Goal: Transaction & Acquisition: Book appointment/travel/reservation

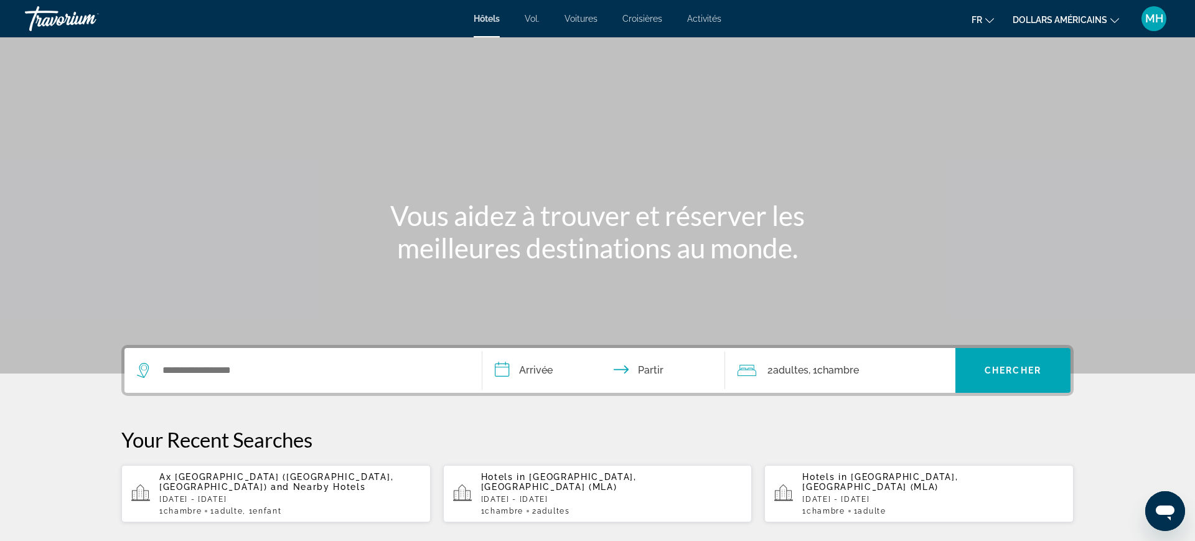
click at [287, 495] on p "[DATE] - [DATE]" at bounding box center [289, 499] width 261 height 9
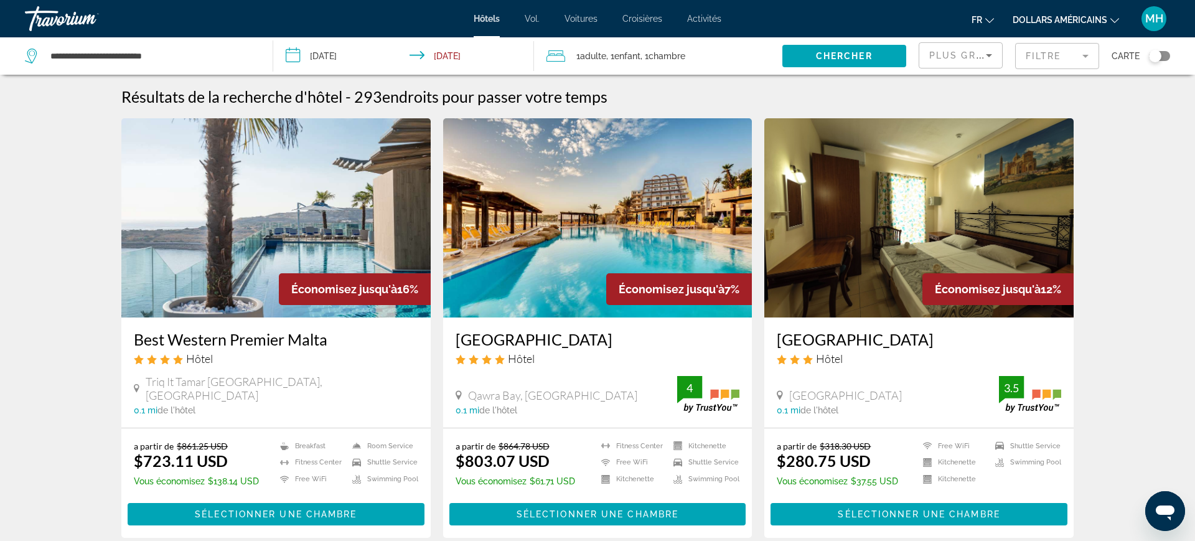
click at [340, 63] on input "**********" at bounding box center [406, 57] width 266 height 41
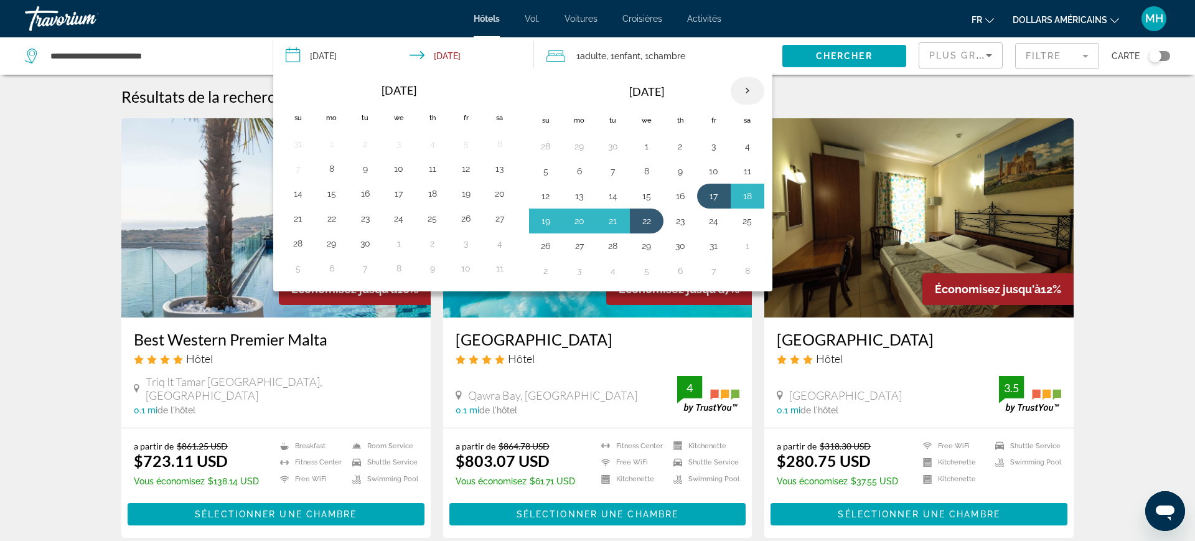
click at [754, 89] on th "Next month" at bounding box center [748, 90] width 34 height 27
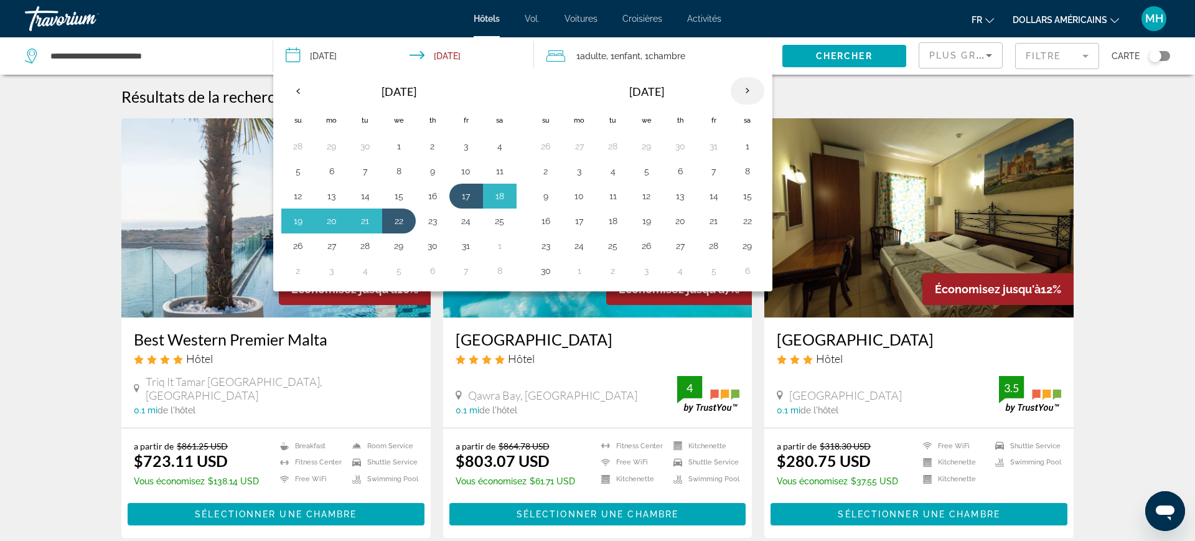
click at [754, 89] on th "Next month" at bounding box center [748, 90] width 34 height 27
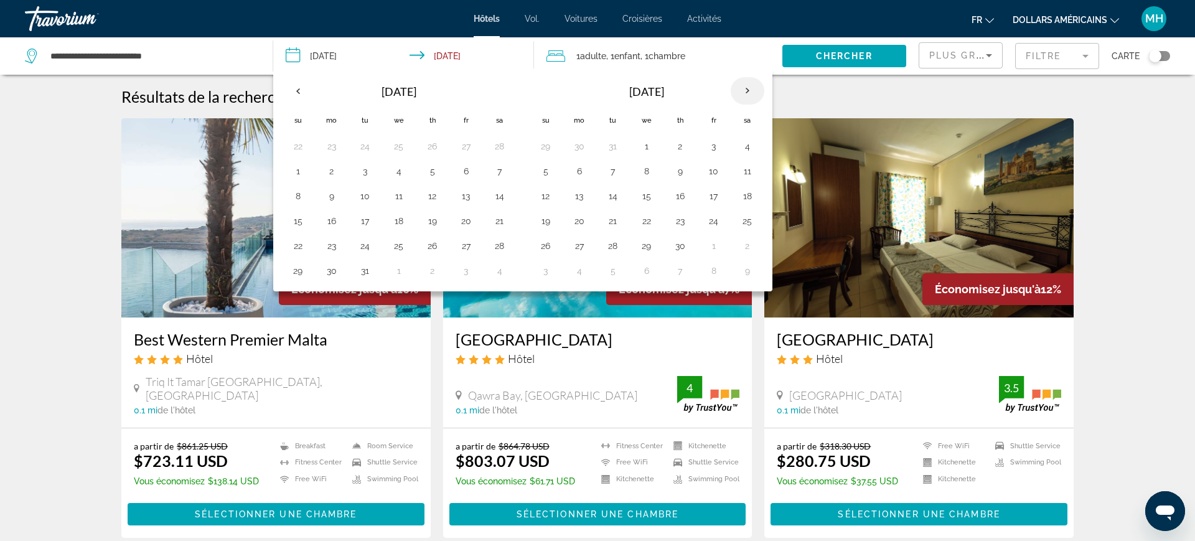
click at [754, 89] on th "Next month" at bounding box center [748, 90] width 34 height 27
click at [754, 90] on th "Next month" at bounding box center [748, 90] width 34 height 27
click at [295, 95] on th "Previous month" at bounding box center [298, 90] width 34 height 27
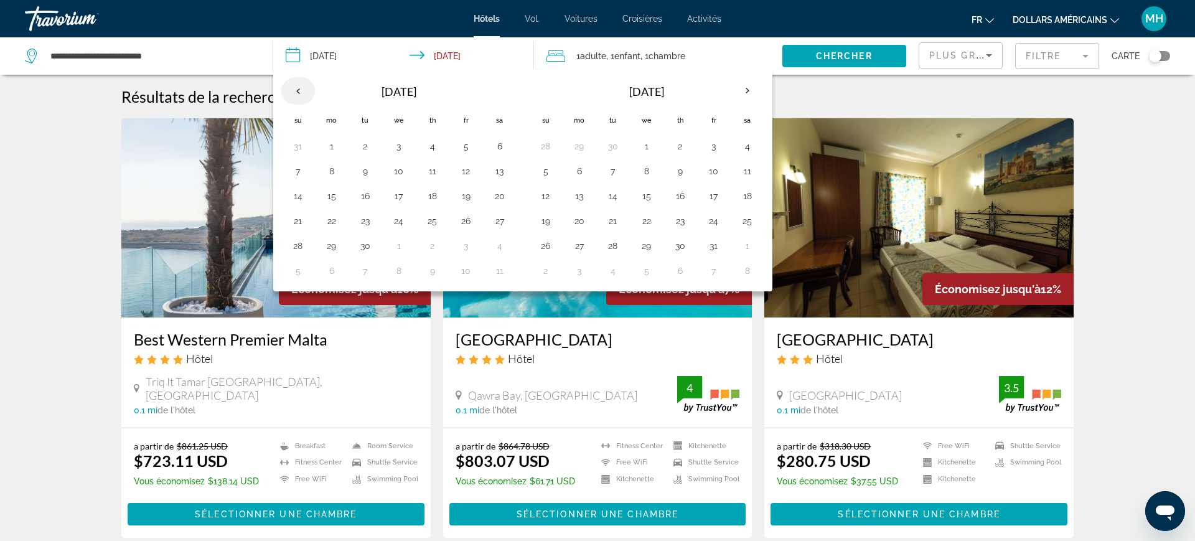
click at [295, 95] on th "Previous month" at bounding box center [298, 90] width 34 height 27
click at [297, 85] on th "Previous month" at bounding box center [298, 90] width 34 height 27
click at [576, 177] on button "4" at bounding box center [579, 170] width 20 height 17
click at [716, 176] on button "8" at bounding box center [714, 170] width 20 height 17
type input "**********"
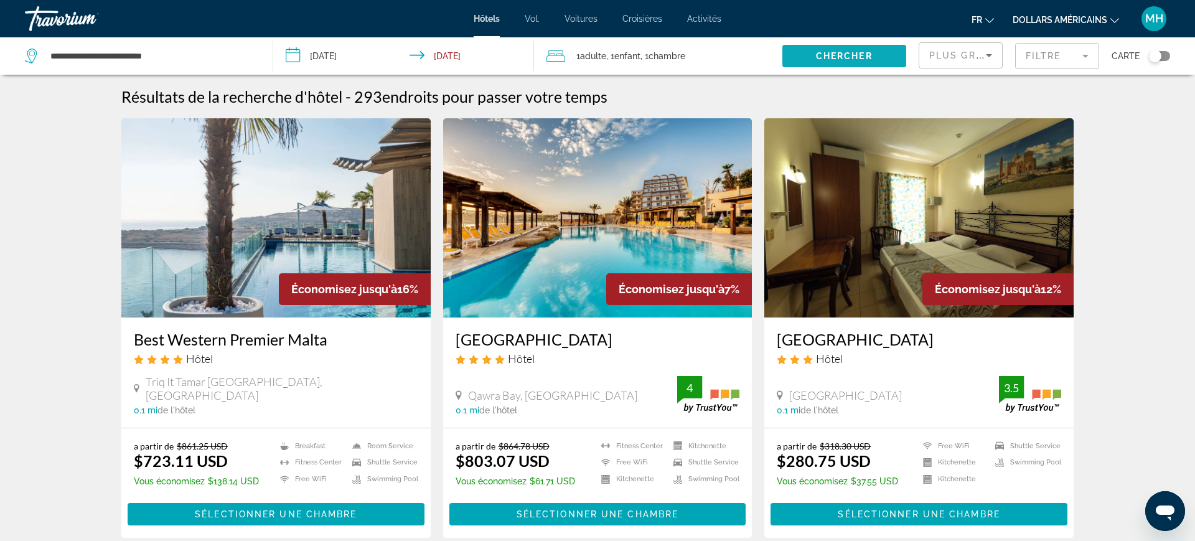
click at [872, 60] on span "Chercher" at bounding box center [844, 56] width 57 height 10
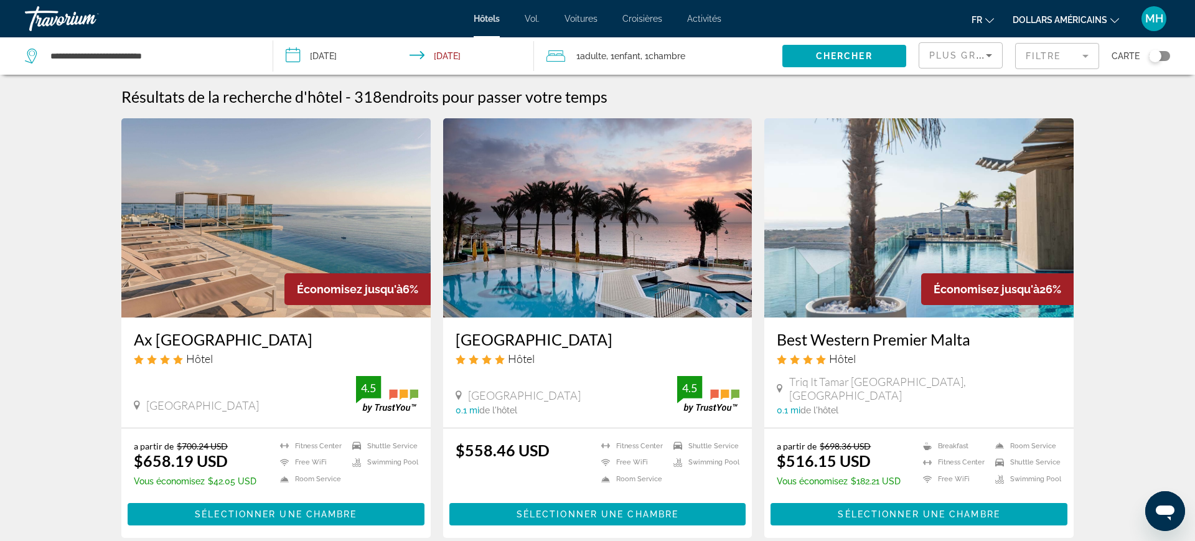
click at [1097, 9] on li "dollars américains USD ($) MXN (Mexique$) CAD ($ CA) GBP (£) EUR (€) AUD (A$) N…" at bounding box center [1066, 19] width 106 height 20
click at [1113, 19] on icon "Changer de devise" at bounding box center [1114, 20] width 9 height 9
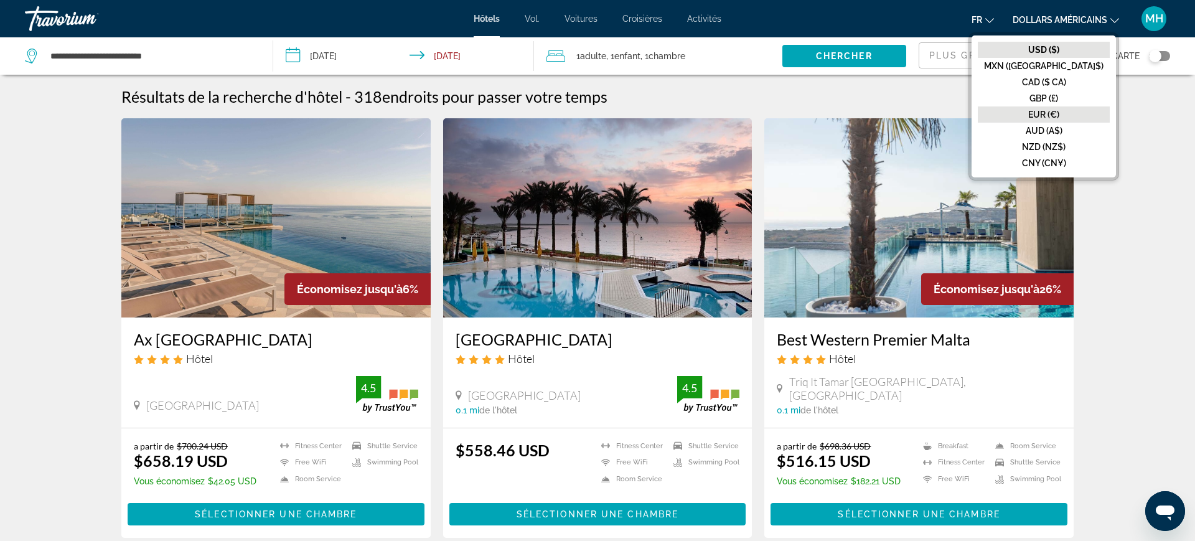
click at [1086, 114] on button "EUR (€)" at bounding box center [1044, 114] width 132 height 16
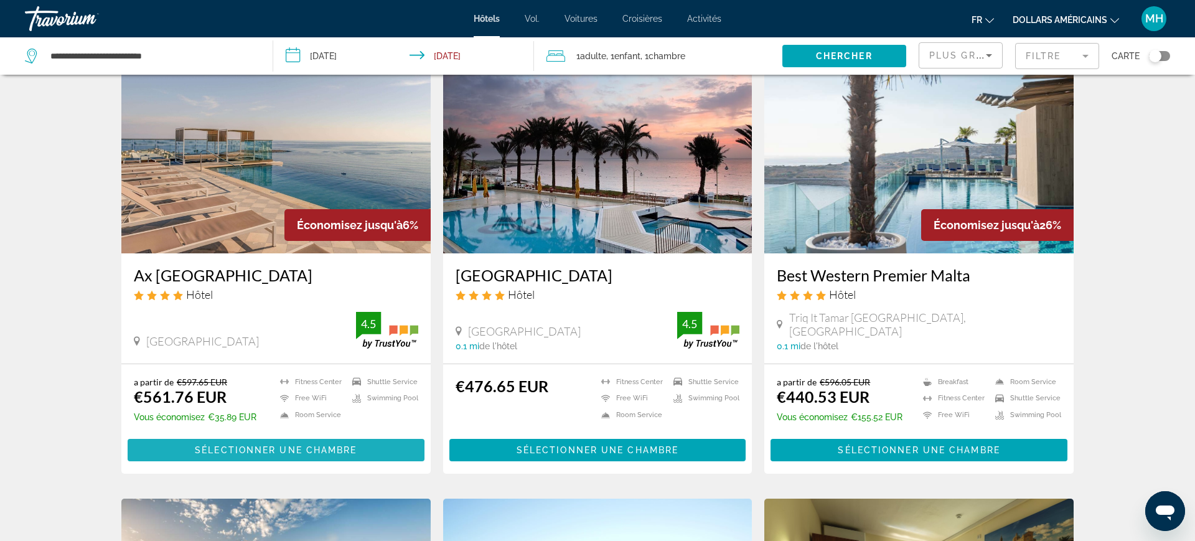
scroll to position [62, 0]
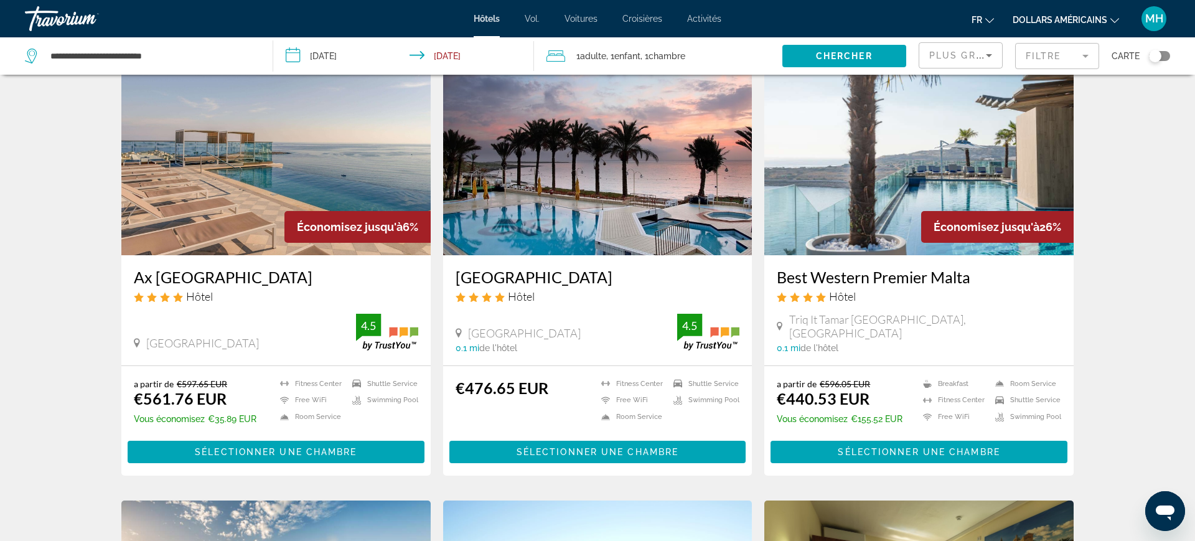
click at [195, 222] on img "Contenu principal" at bounding box center [275, 155] width 309 height 199
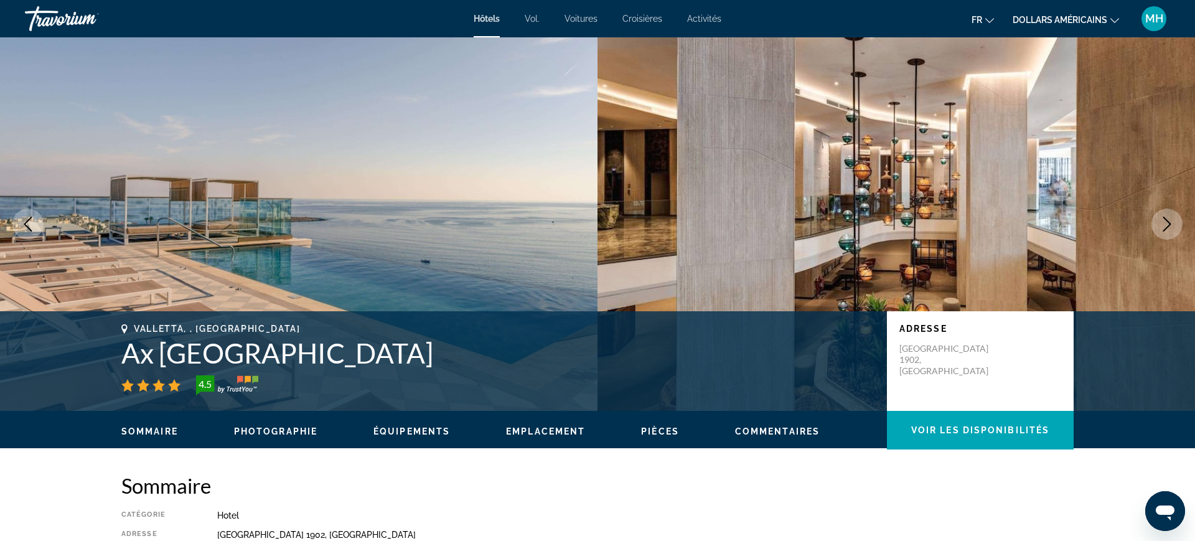
click at [1085, 20] on font "dollars américains" at bounding box center [1060, 20] width 95 height 10
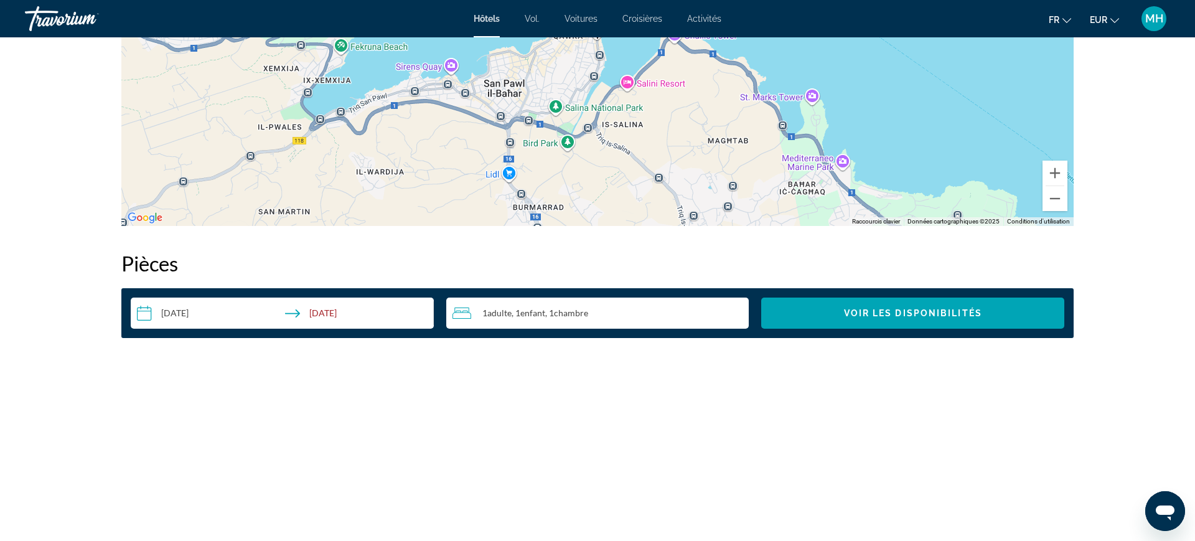
scroll to position [1398, 0]
click at [213, 310] on input "**********" at bounding box center [285, 315] width 308 height 35
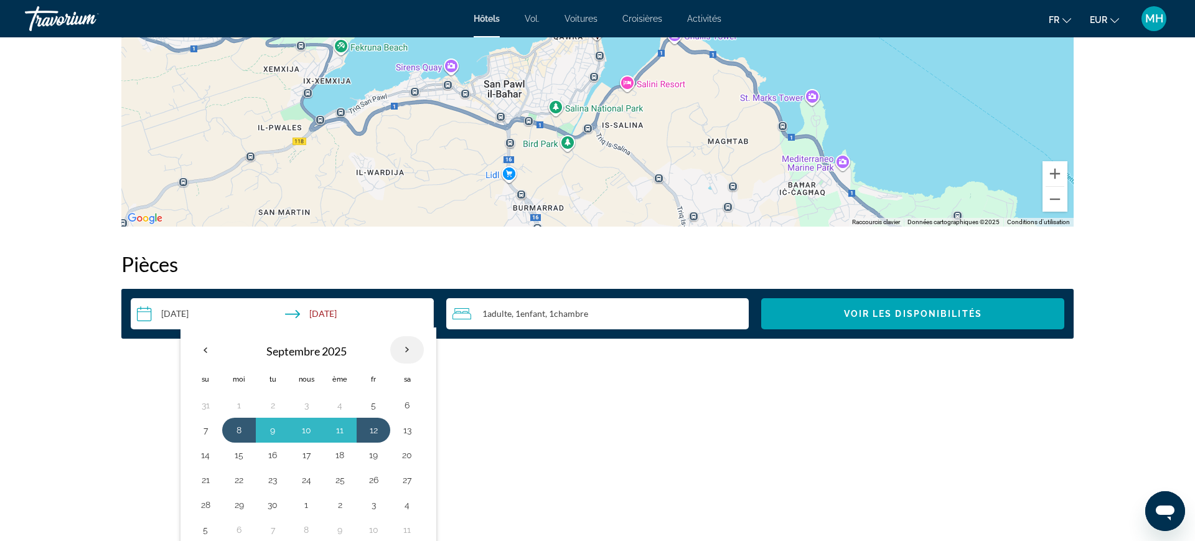
click at [403, 354] on th "Mois prochain" at bounding box center [407, 349] width 34 height 27
click at [399, 356] on th "Mois prochain" at bounding box center [407, 349] width 34 height 27
click at [204, 360] on th "Previous month" at bounding box center [206, 349] width 34 height 27
click at [203, 361] on th "Previous month" at bounding box center [206, 349] width 34 height 27
click at [207, 360] on th "Previous month" at bounding box center [206, 349] width 34 height 27
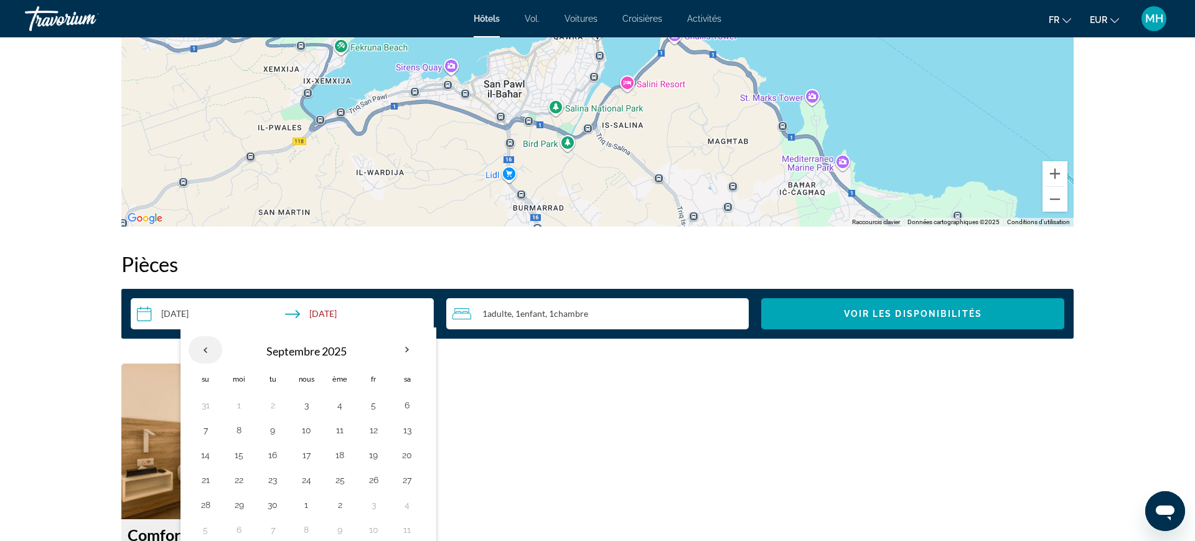
click at [202, 346] on th "Previous month" at bounding box center [206, 349] width 34 height 27
click at [208, 349] on th "Previous month" at bounding box center [206, 349] width 34 height 27
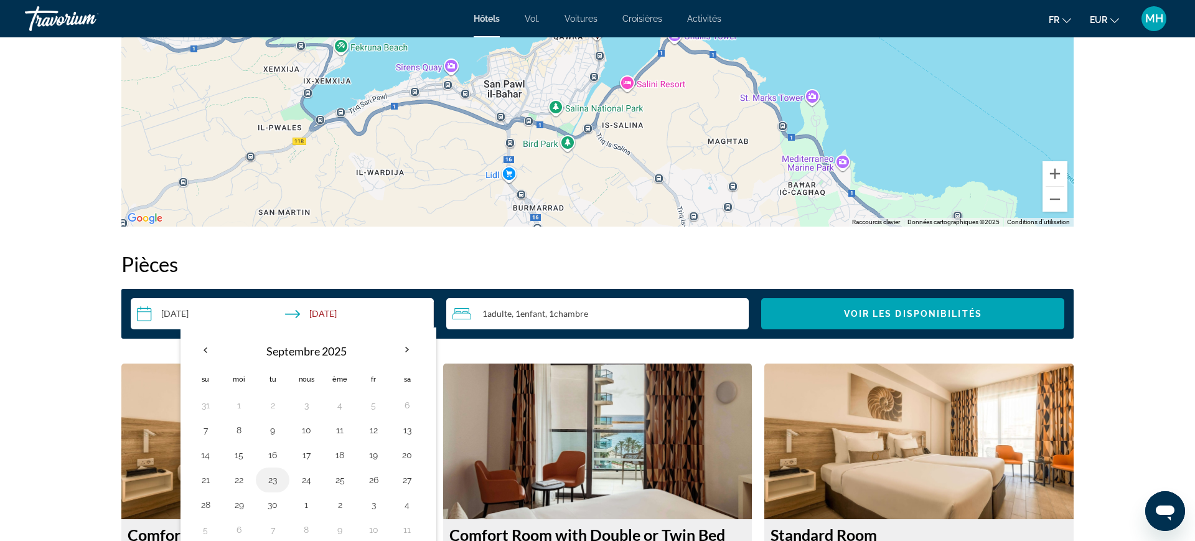
click at [269, 486] on button "23" at bounding box center [273, 479] width 20 height 17
click at [409, 484] on button "27" at bounding box center [407, 479] width 20 height 17
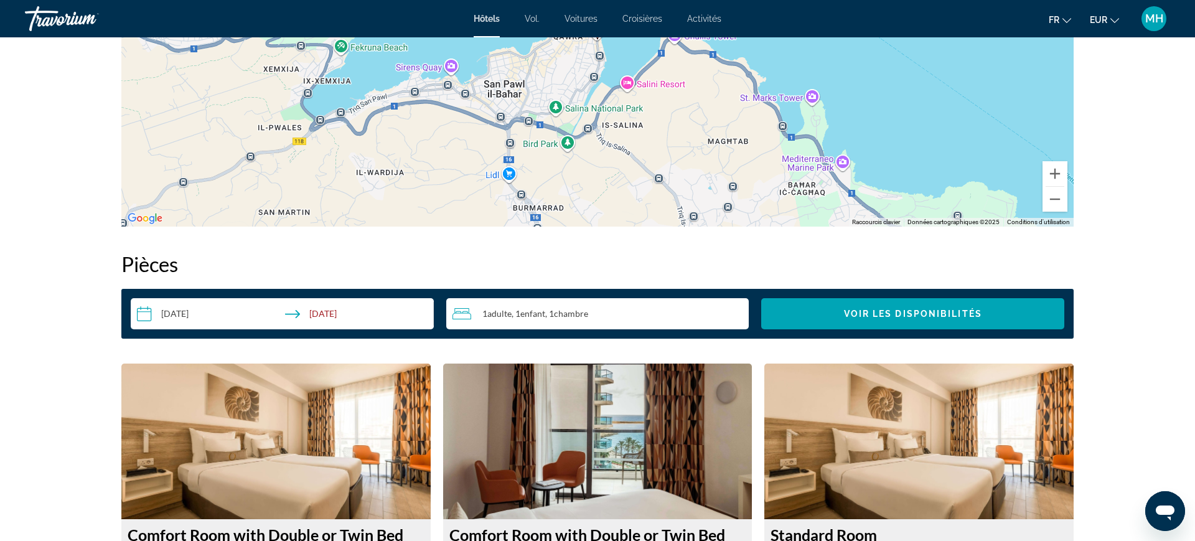
type input "**********"
click at [857, 302] on span "Widget de recherche" at bounding box center [912, 314] width 303 height 30
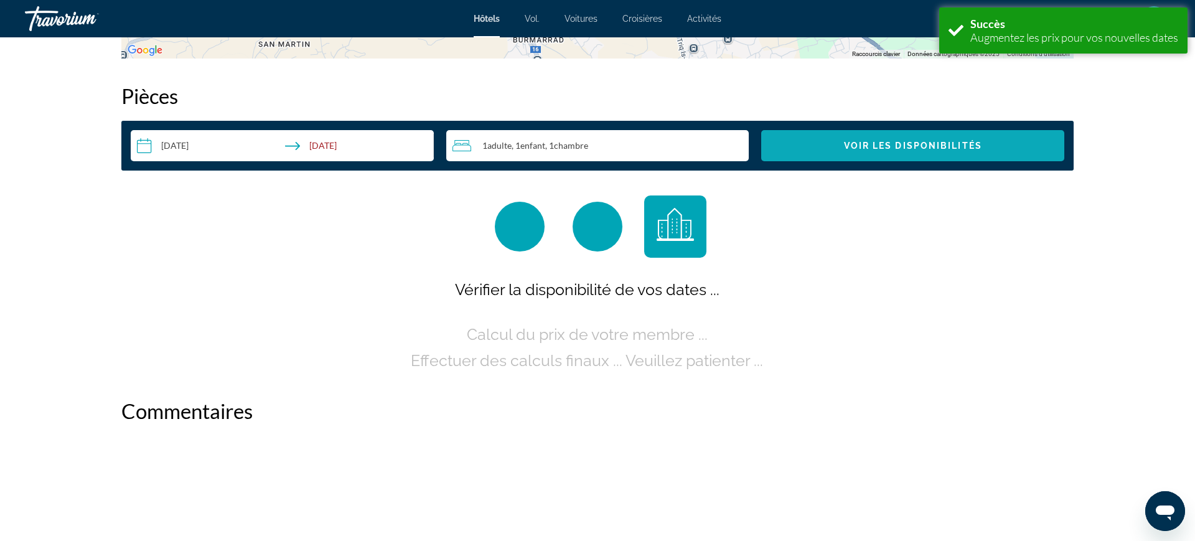
scroll to position [1575, 0]
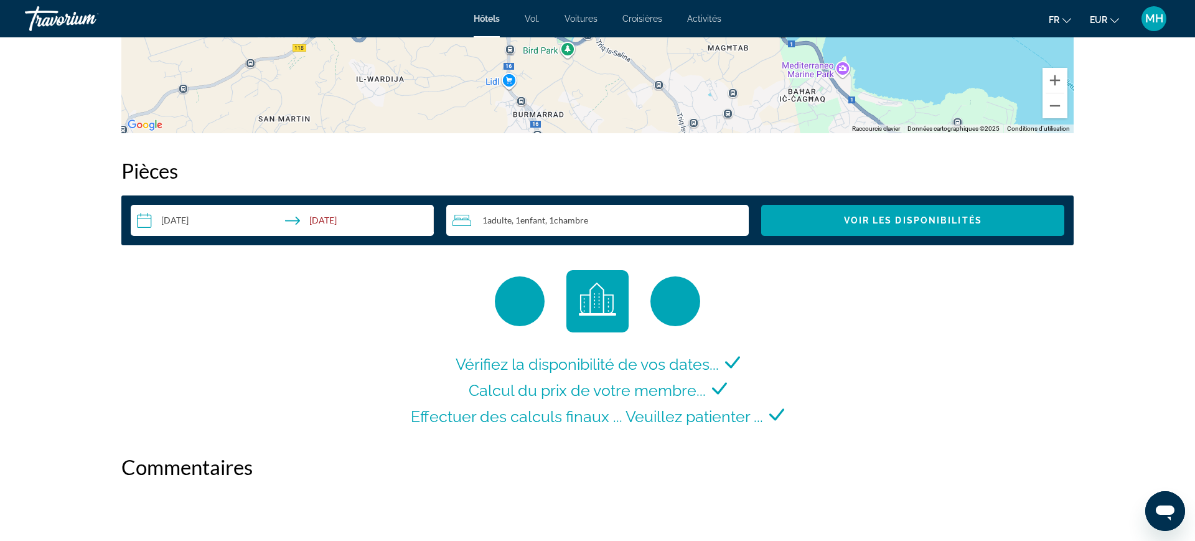
scroll to position [1494, 0]
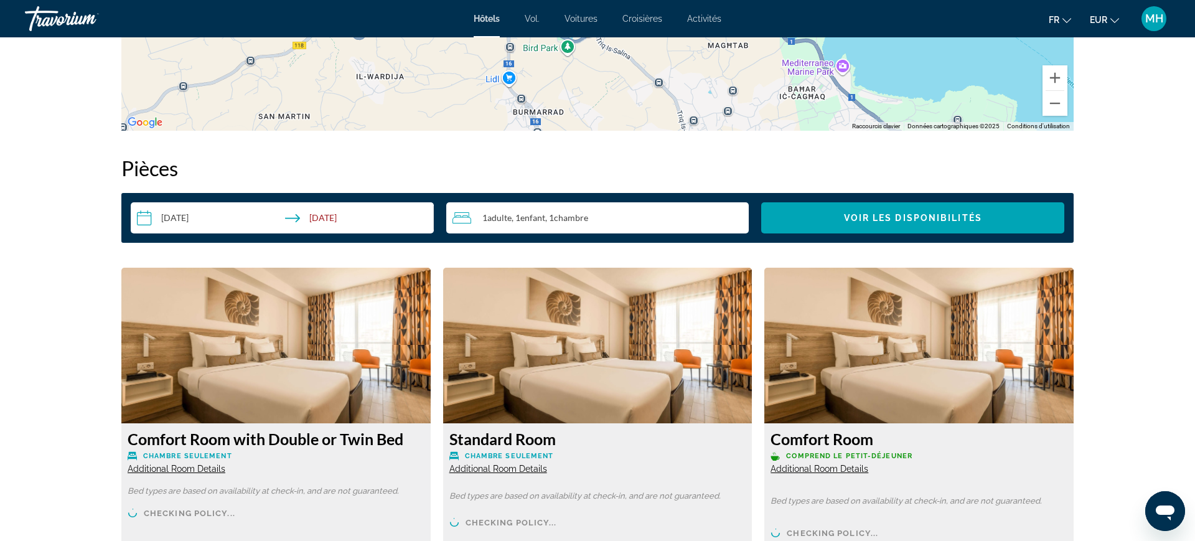
click at [188, 223] on input "**********" at bounding box center [285, 219] width 308 height 35
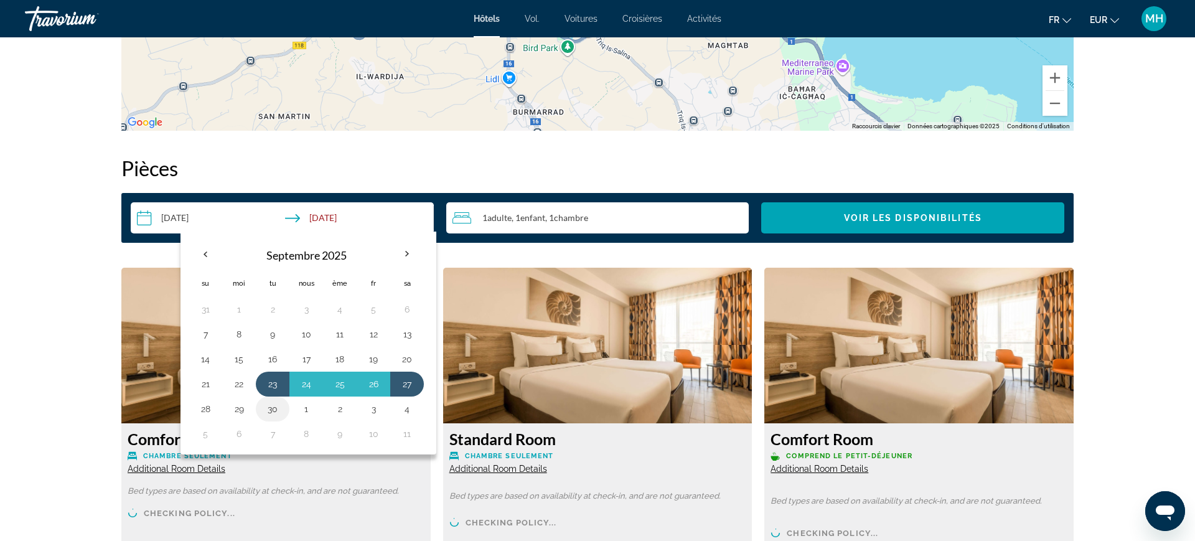
click at [266, 414] on button "30" at bounding box center [273, 408] width 20 height 17
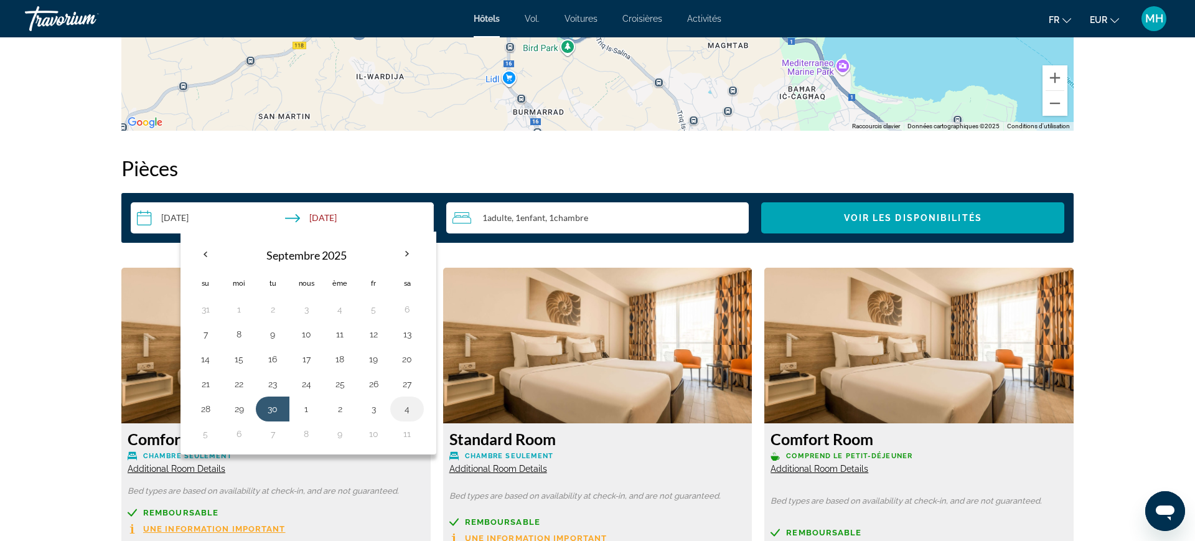
click at [402, 411] on button "4" at bounding box center [407, 408] width 20 height 17
type input "**********"
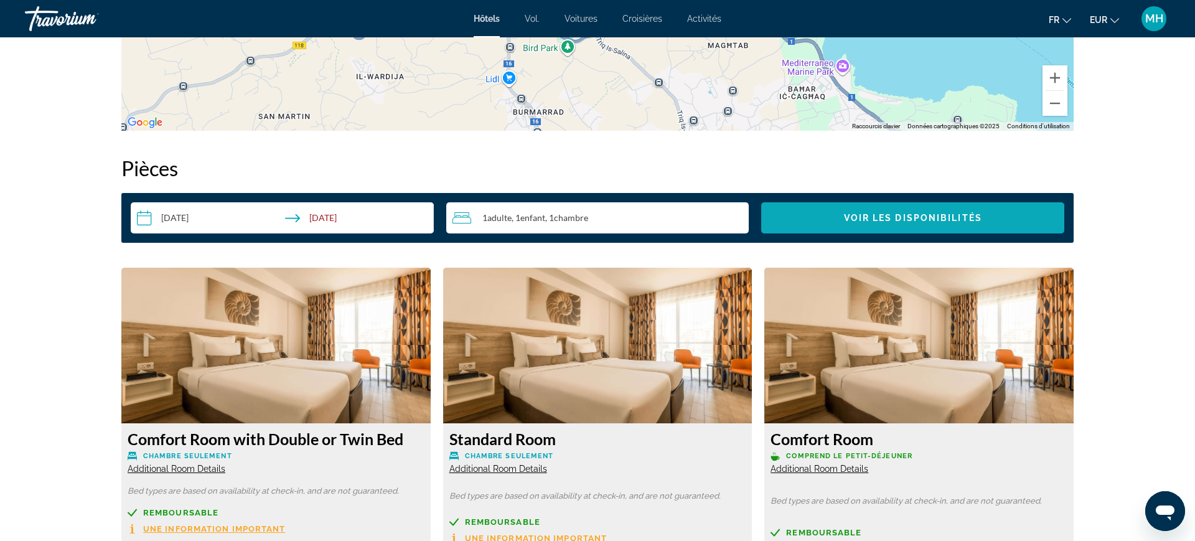
click at [815, 226] on span "Widget de recherche" at bounding box center [912, 218] width 303 height 30
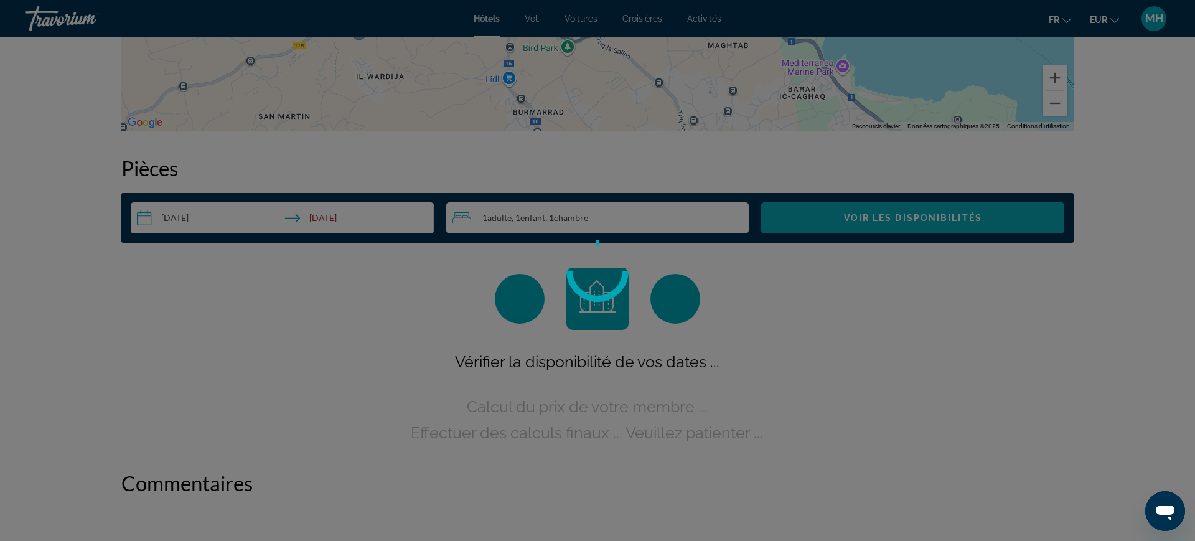
scroll to position [1573, 0]
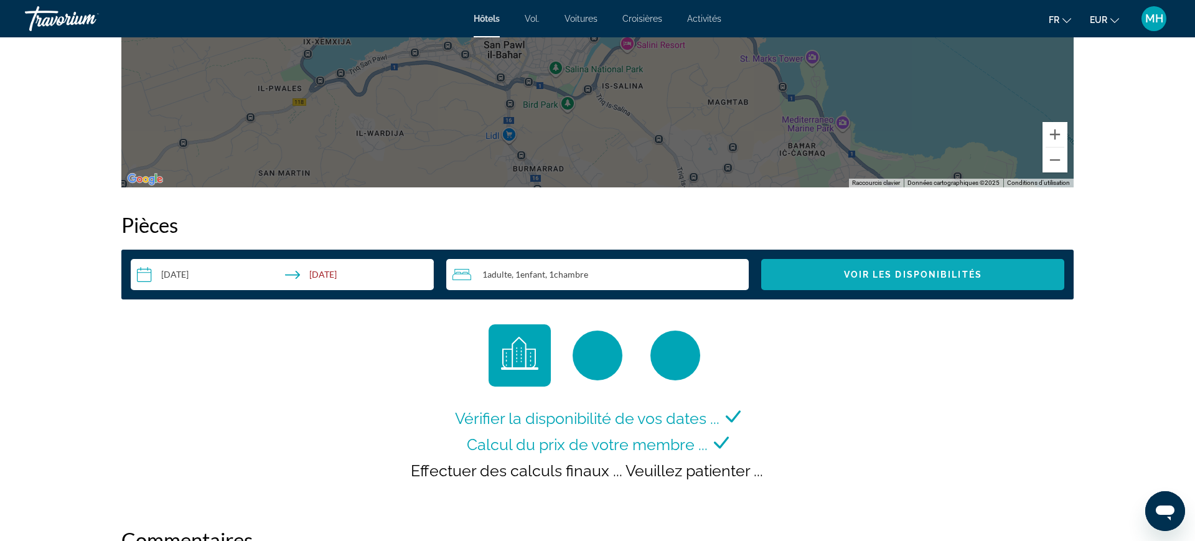
scroll to position [1443, 0]
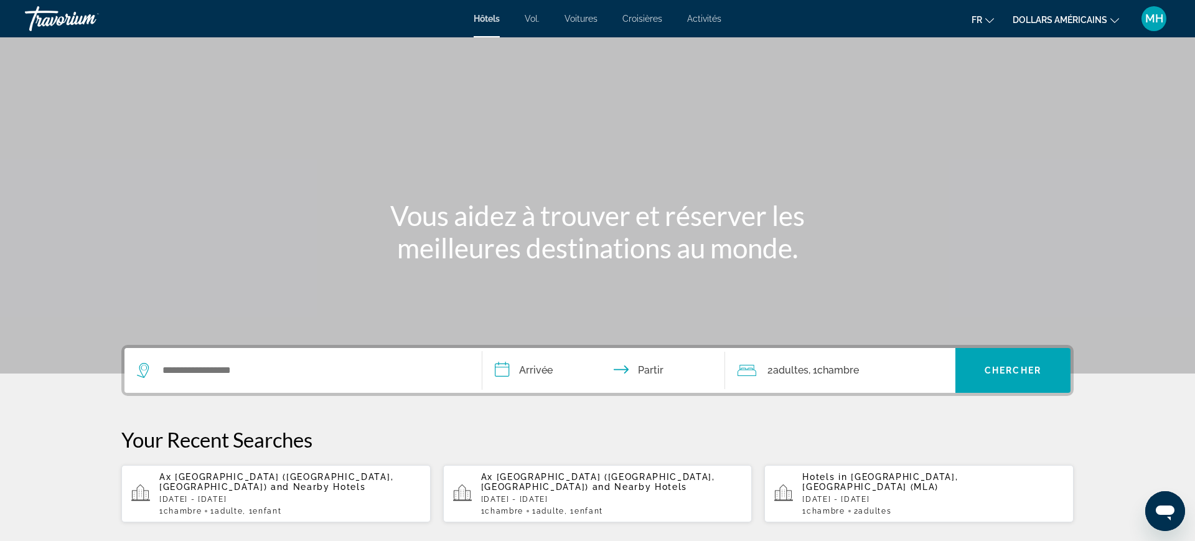
click at [170, 495] on p "Mon, 04 May - Fri, 08 May" at bounding box center [289, 499] width 261 height 9
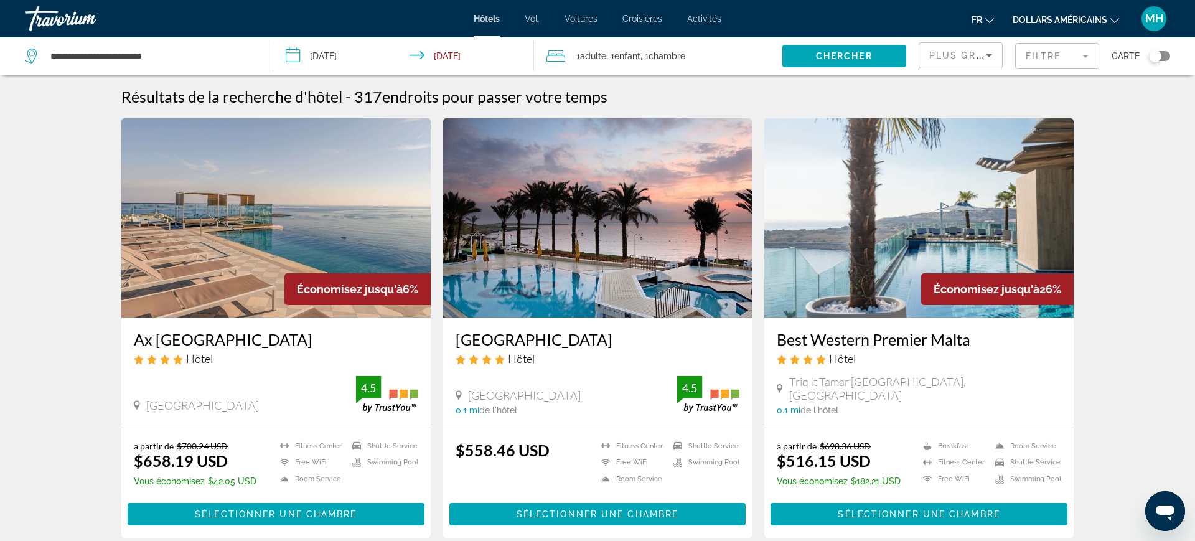
click at [1105, 22] on font "dollars américains" at bounding box center [1060, 20] width 95 height 10
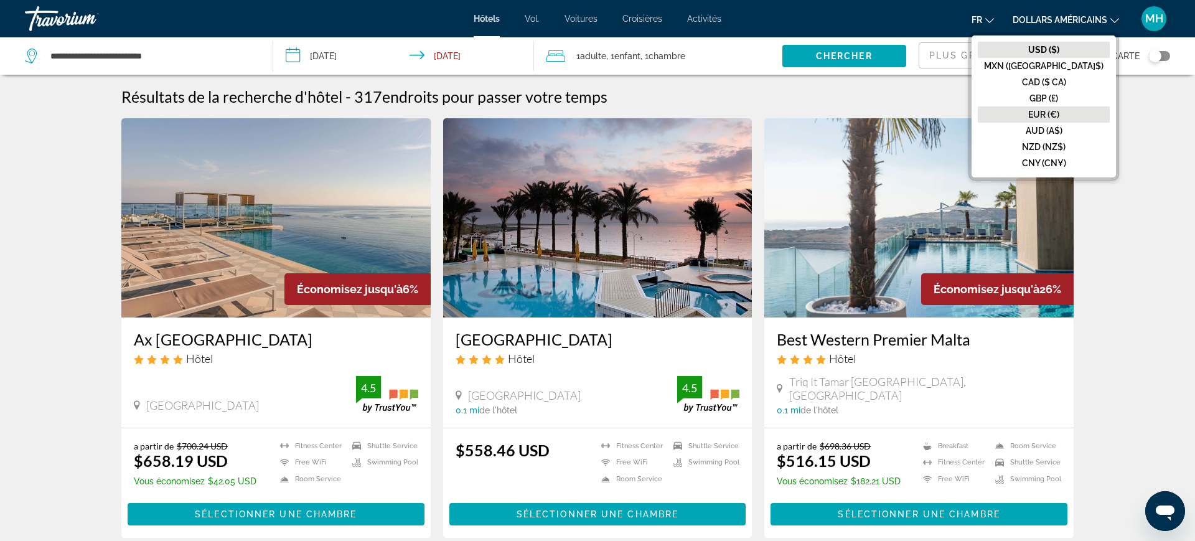
click at [1059, 116] on font "EUR (€)" at bounding box center [1043, 115] width 31 height 10
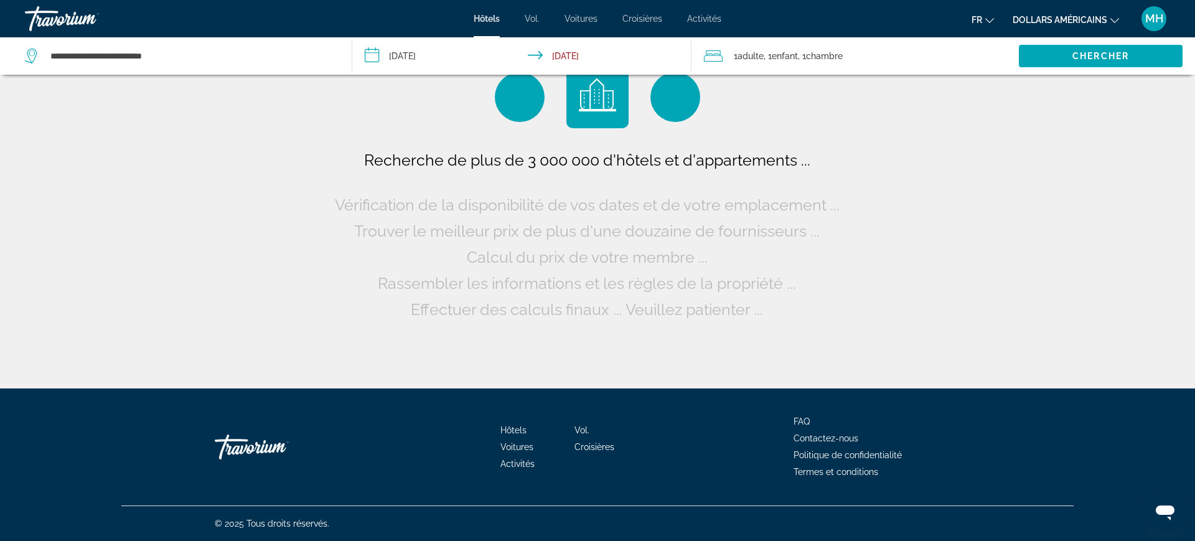
click at [416, 62] on input "**********" at bounding box center [524, 57] width 345 height 41
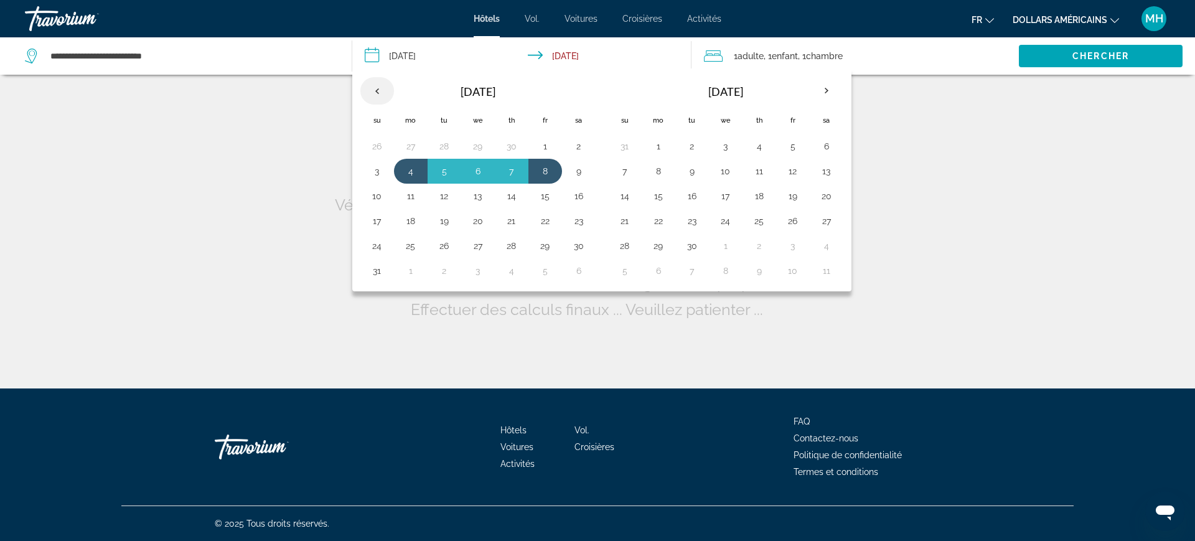
click at [383, 91] on th "Previous month" at bounding box center [377, 90] width 34 height 27
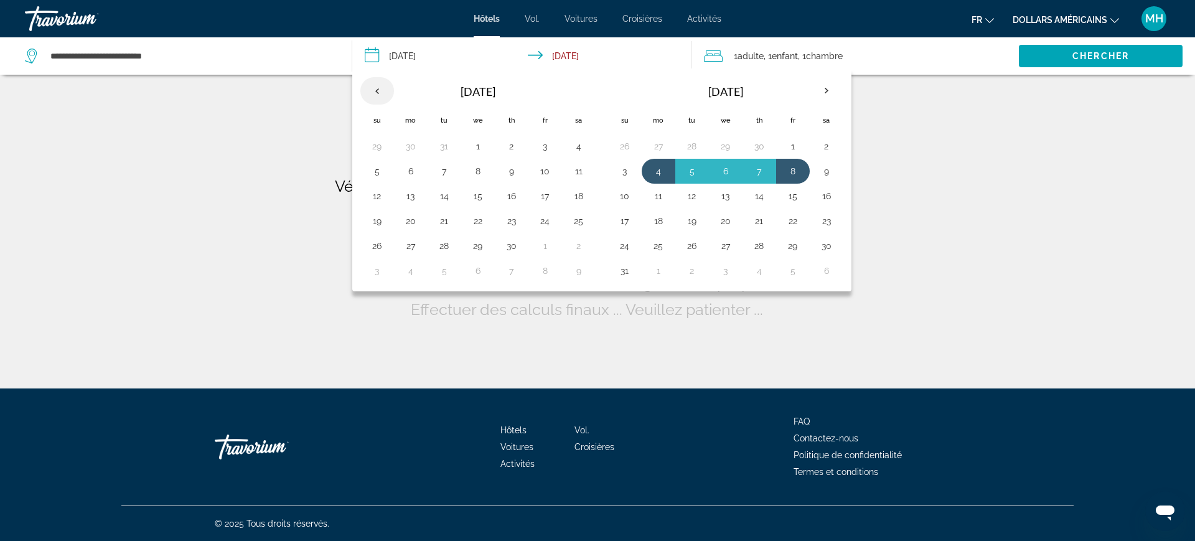
click at [380, 93] on th "Previous month" at bounding box center [377, 90] width 34 height 27
click at [377, 93] on th "Previous month" at bounding box center [377, 90] width 34 height 27
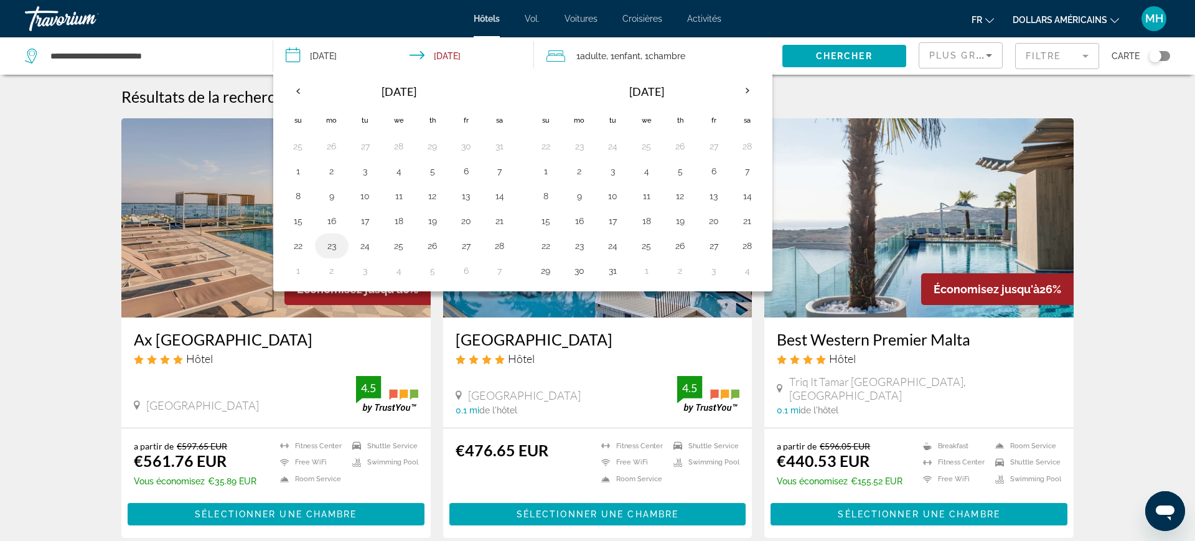
click at [327, 245] on button "23" at bounding box center [332, 245] width 20 height 17
click at [469, 248] on button "27" at bounding box center [466, 245] width 20 height 17
type input "**********"
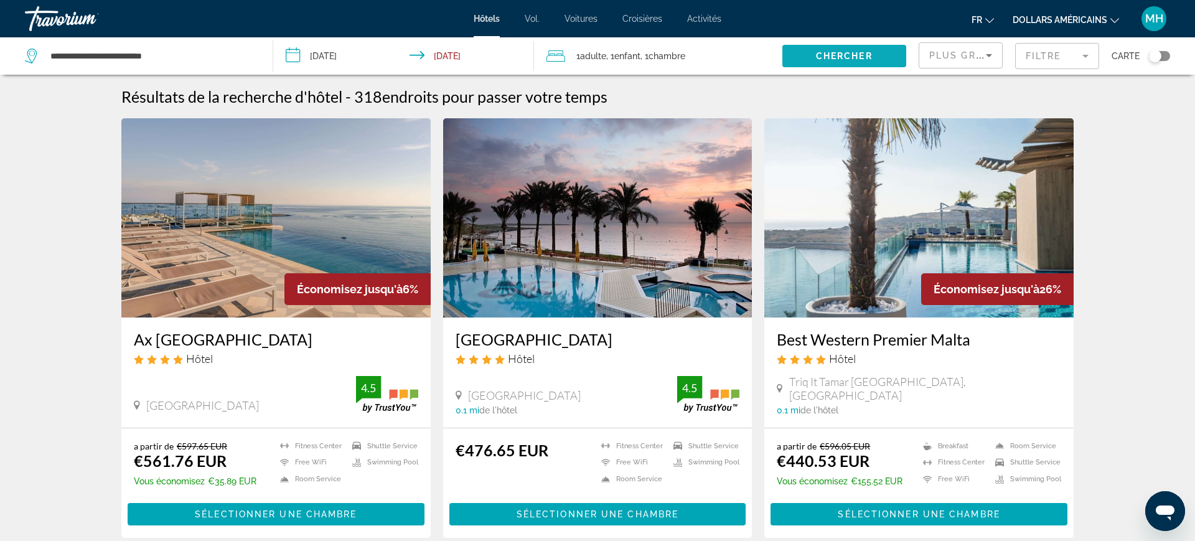
click at [844, 50] on span "Search widget" at bounding box center [844, 56] width 124 height 30
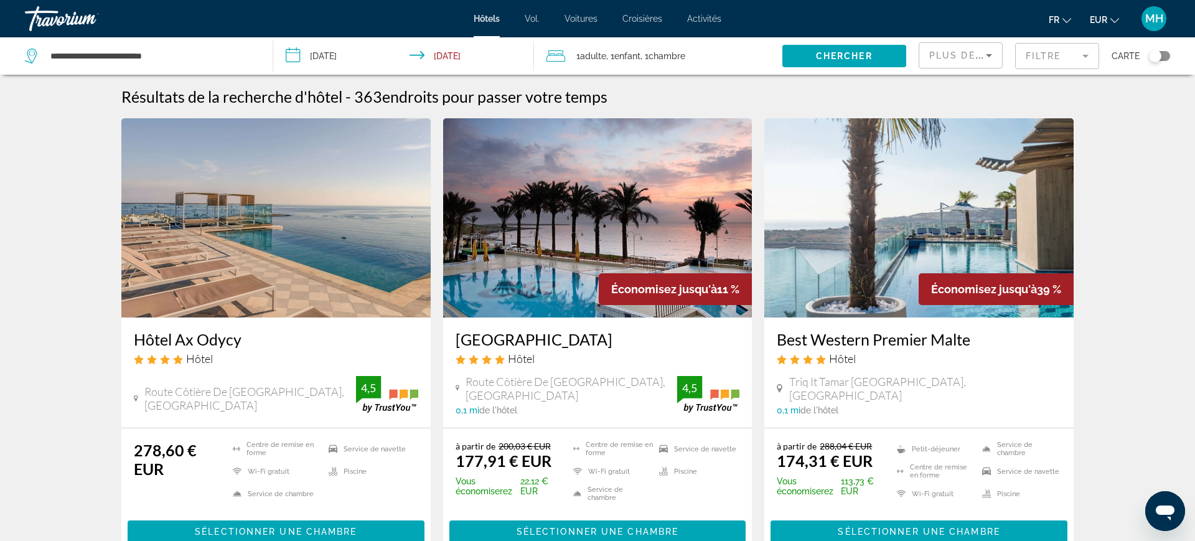
click at [195, 337] on font "Hôtel Ax Odycy" at bounding box center [188, 339] width 108 height 19
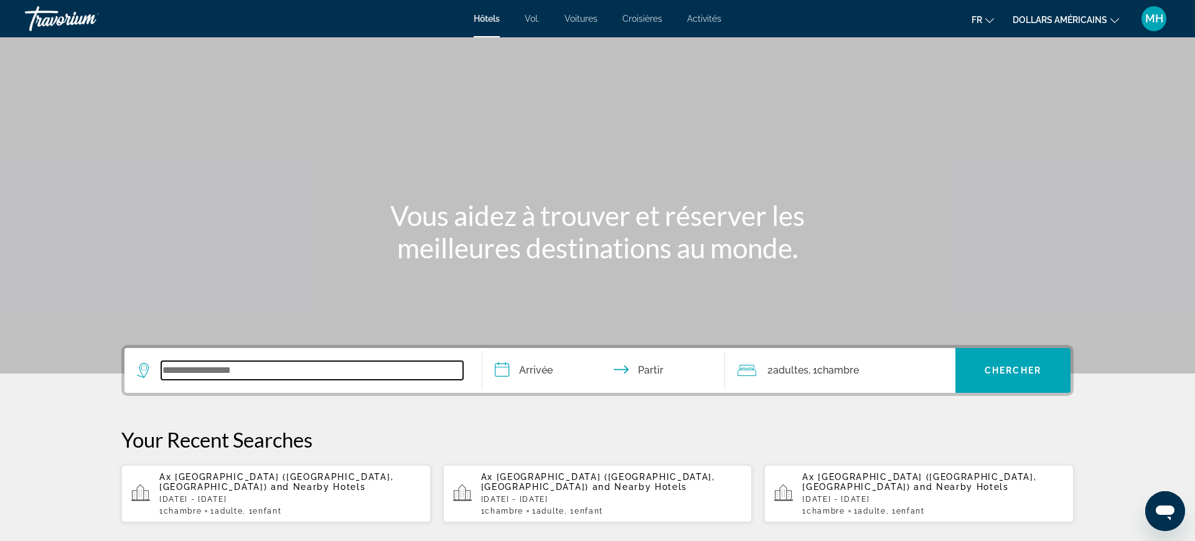
click at [268, 371] on input "Widget de recherche" at bounding box center [312, 370] width 302 height 19
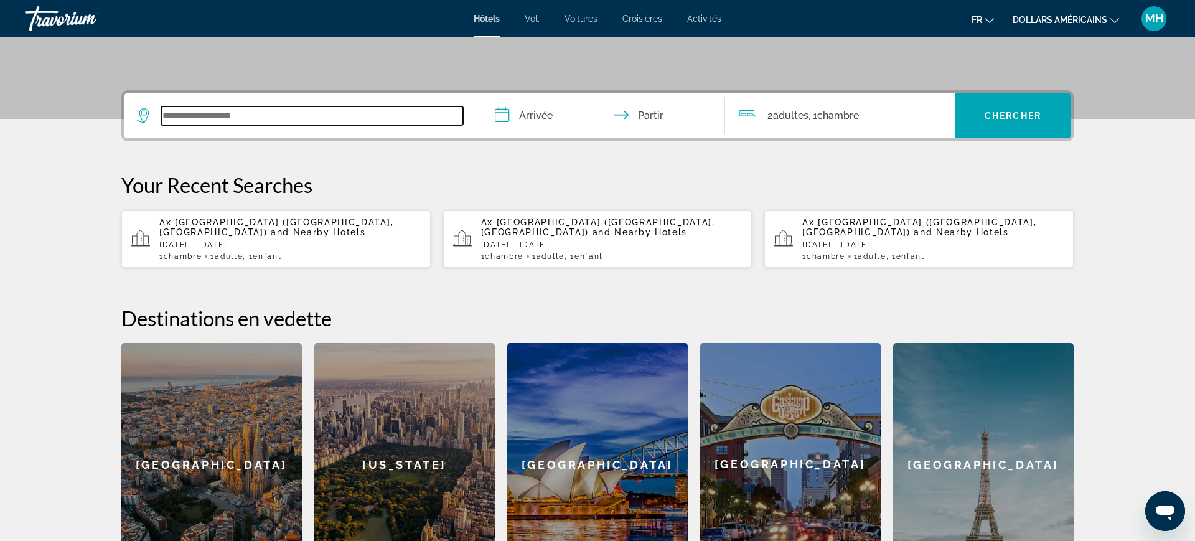
scroll to position [304, 0]
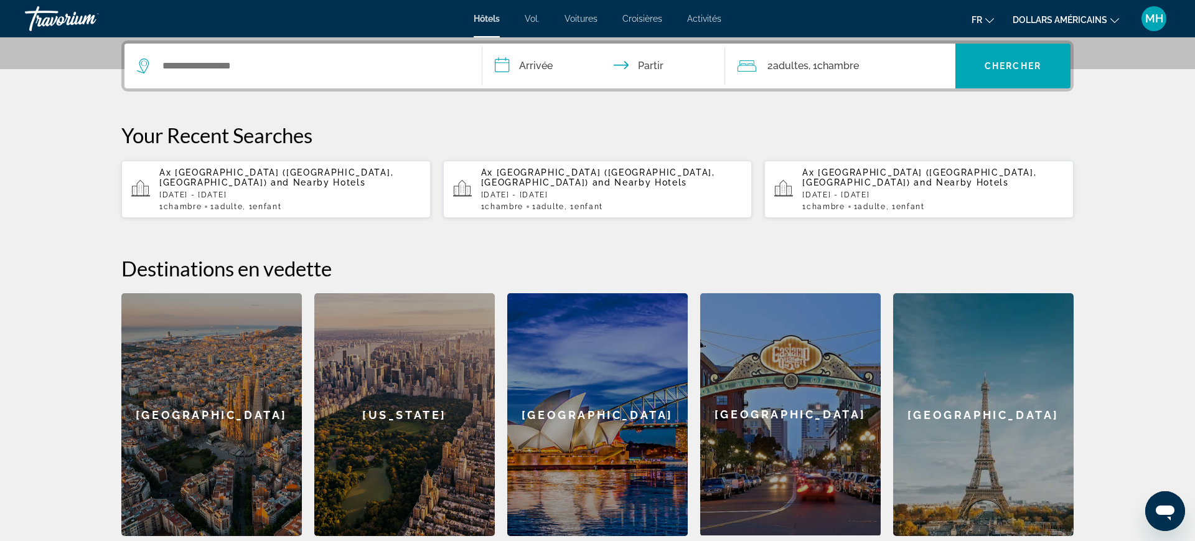
click at [644, 21] on font "Croisières" at bounding box center [642, 19] width 40 height 10
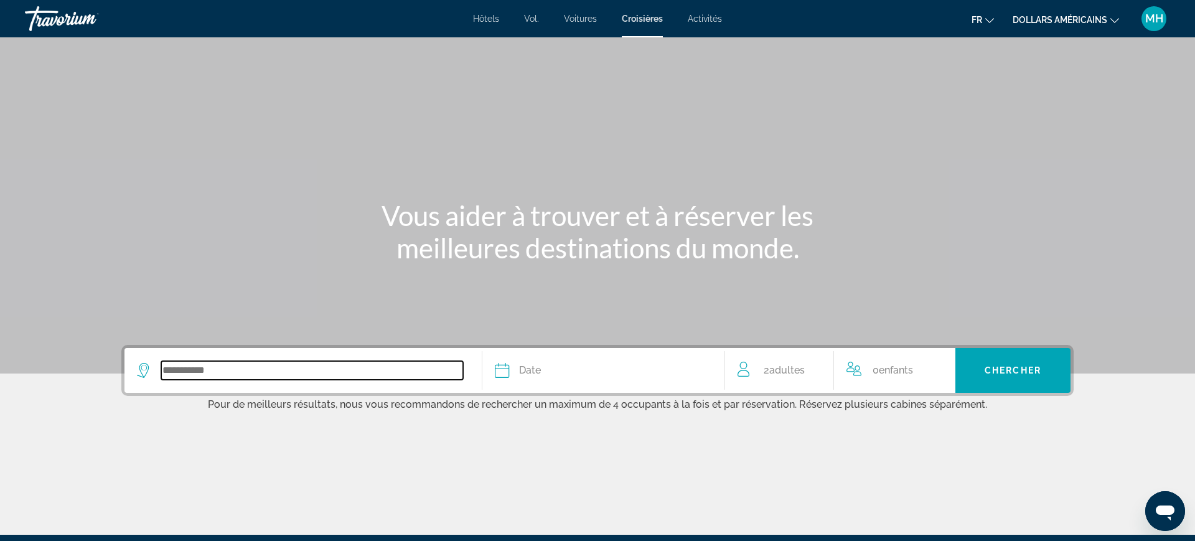
click at [309, 365] on input "Search widget" at bounding box center [312, 370] width 302 height 19
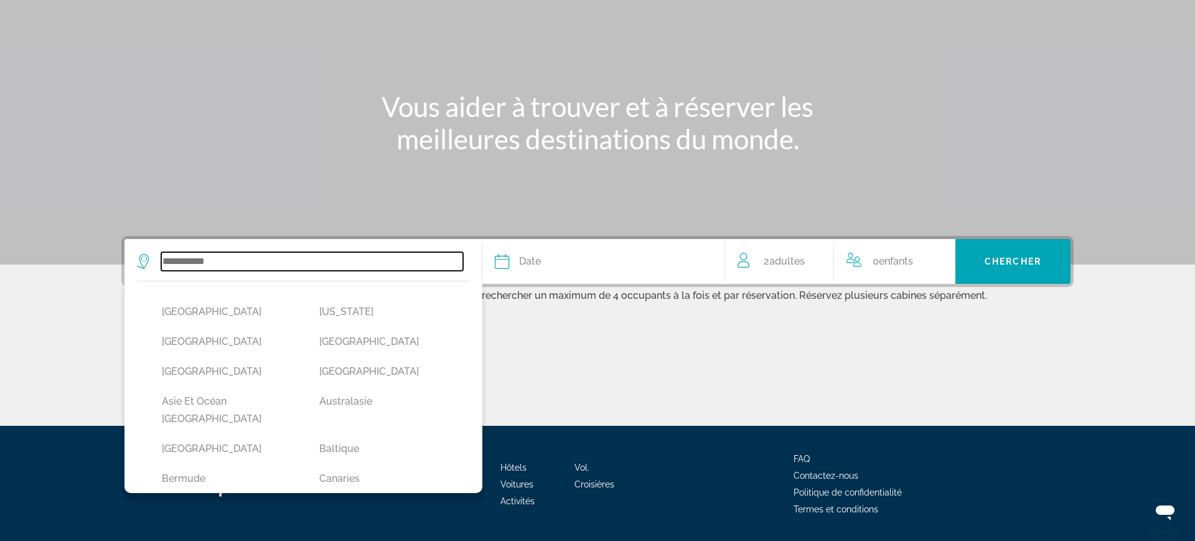
scroll to position [146, 0]
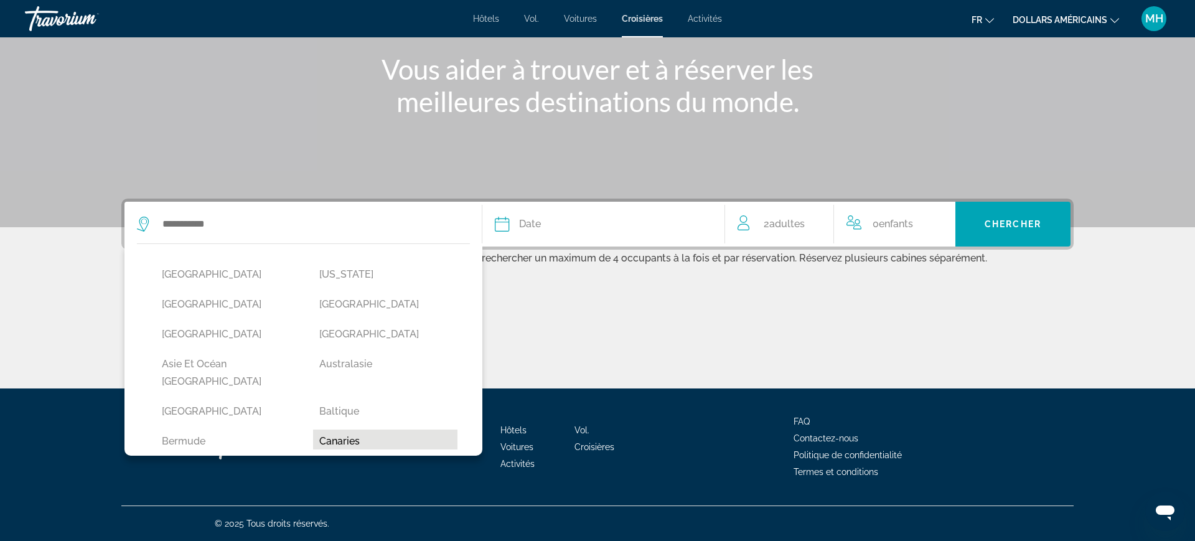
click at [332, 429] on button "Canaries" at bounding box center [385, 441] width 145 height 24
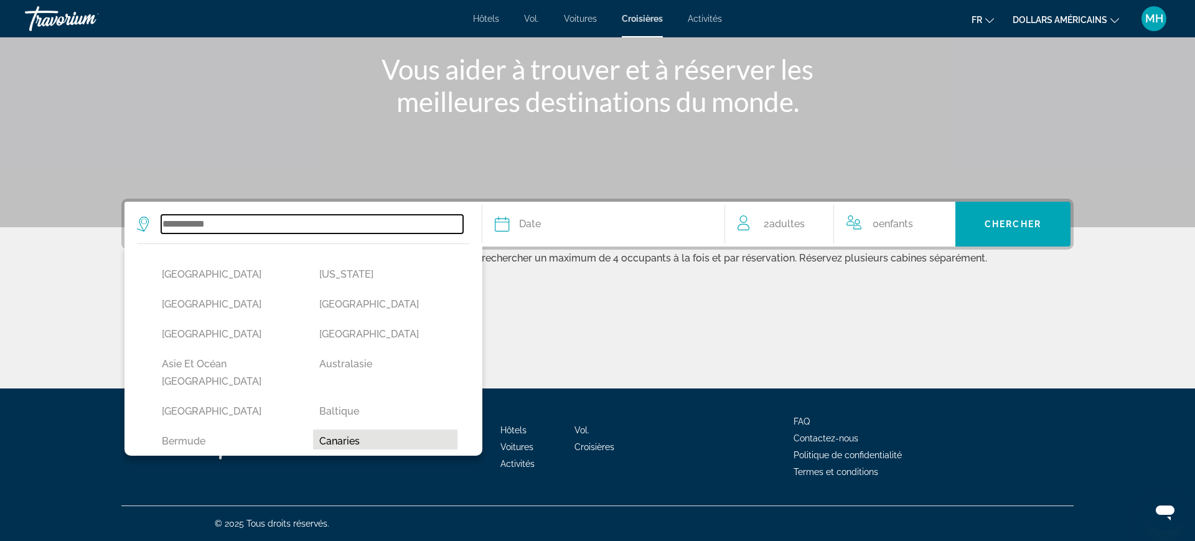
type input "********"
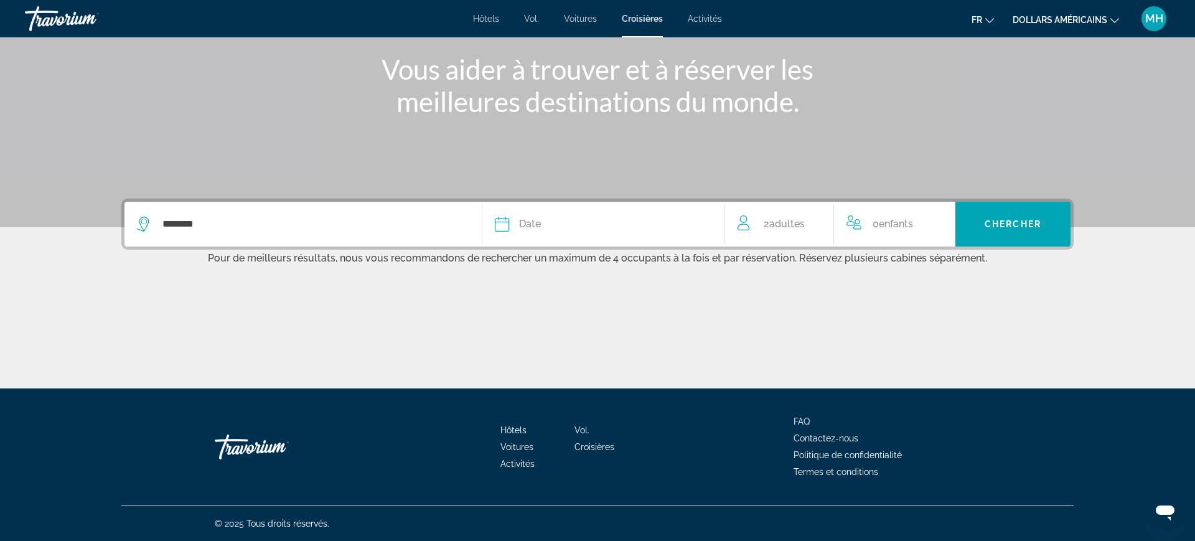
click at [579, 227] on div "Date" at bounding box center [603, 223] width 217 height 17
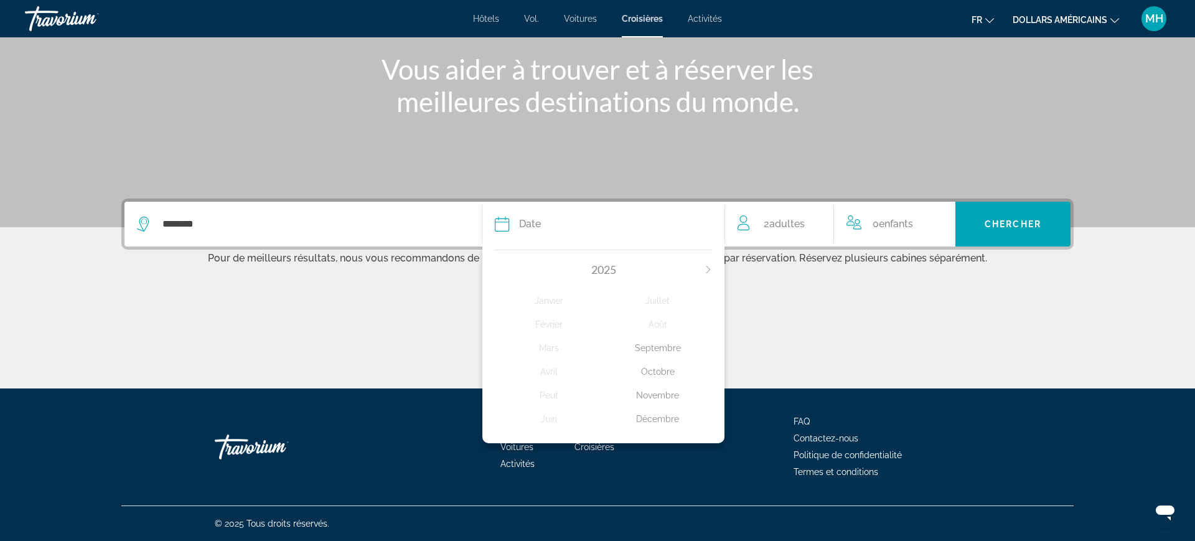
click at [705, 266] on icon "Next month" at bounding box center [708, 269] width 7 height 7
click at [545, 395] on div "Peut" at bounding box center [549, 395] width 109 height 22
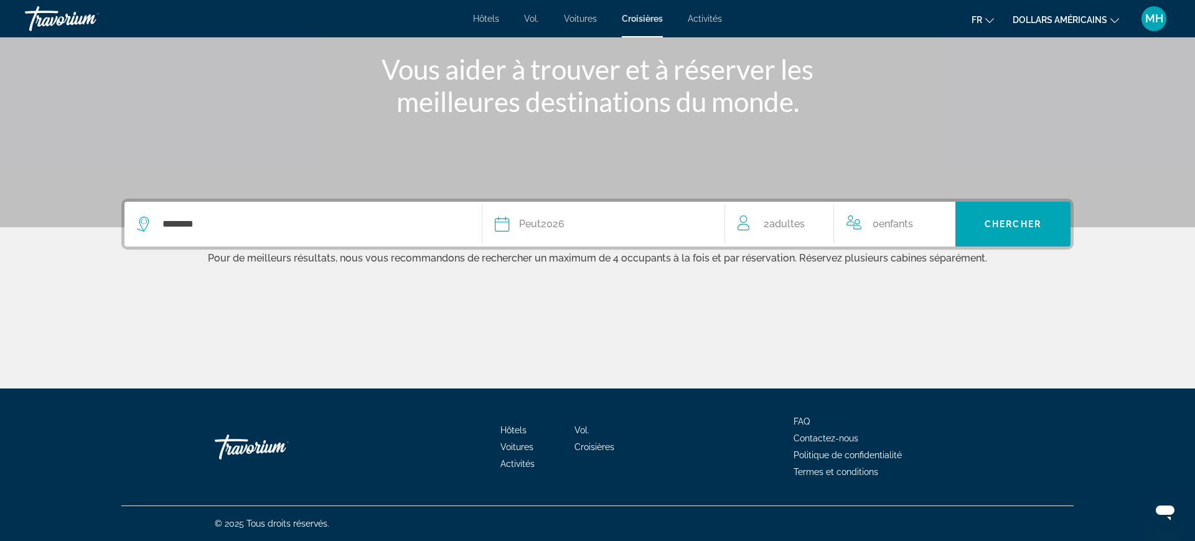
click at [793, 225] on span "Adultes" at bounding box center [786, 224] width 35 height 12
click at [743, 222] on icon "Decrement adults" at bounding box center [742, 221] width 11 height 1
click at [1021, 241] on span "Search widget" at bounding box center [1012, 224] width 115 height 45
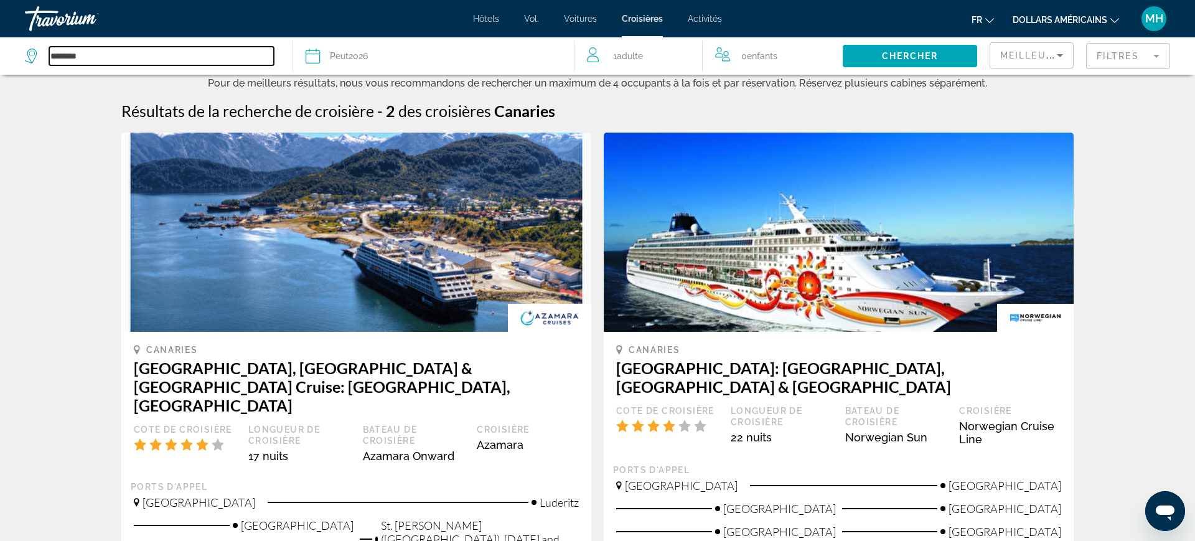
click at [167, 57] on input "********" at bounding box center [161, 56] width 225 height 19
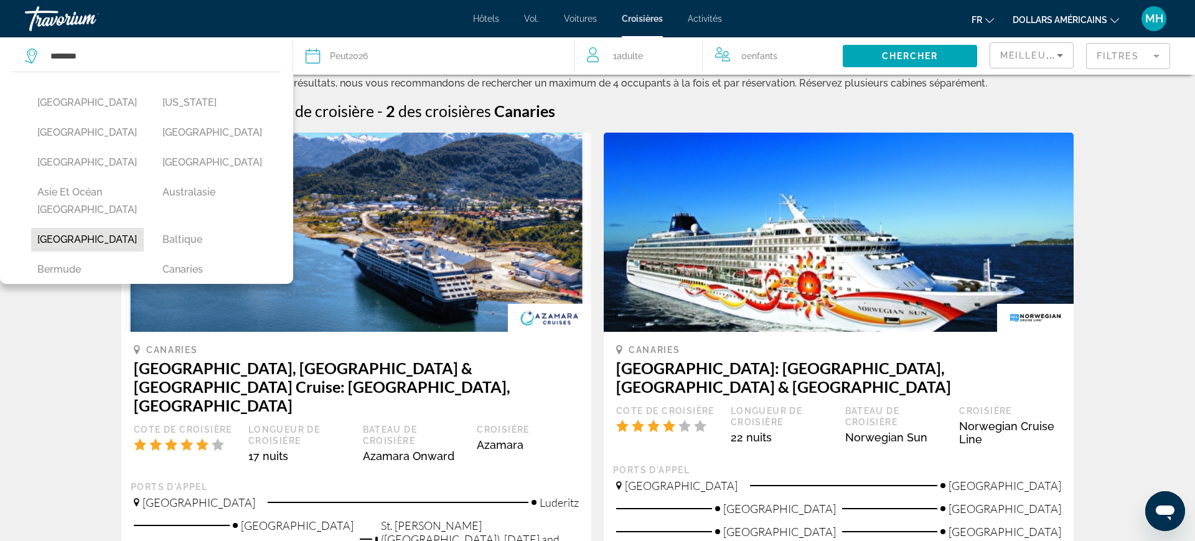
click at [59, 228] on button "[GEOGRAPHIC_DATA]" at bounding box center [87, 240] width 113 height 24
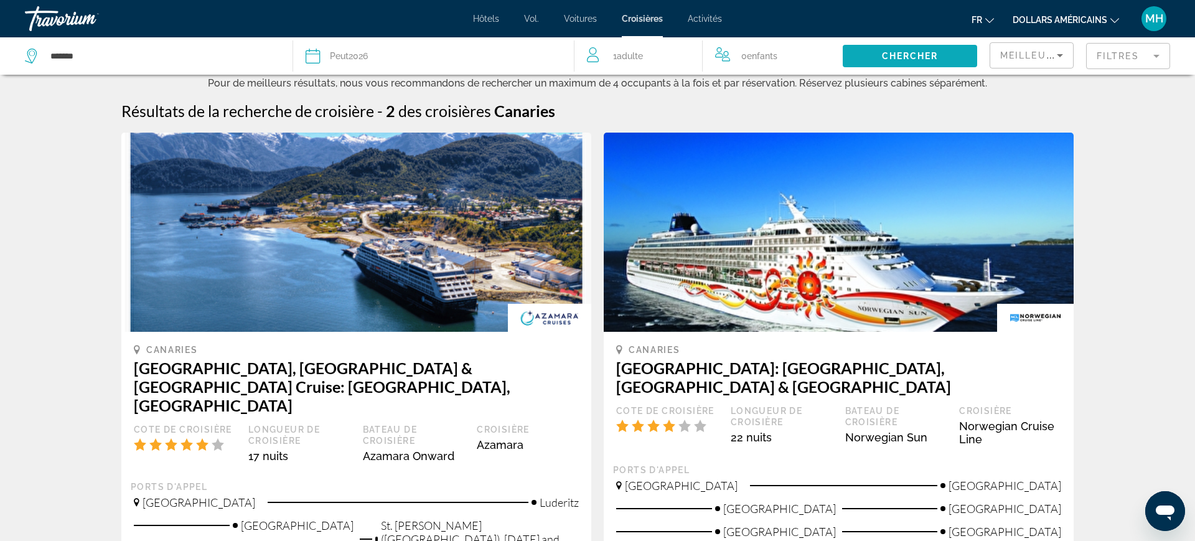
click at [930, 60] on span "Chercher" at bounding box center [910, 56] width 57 height 10
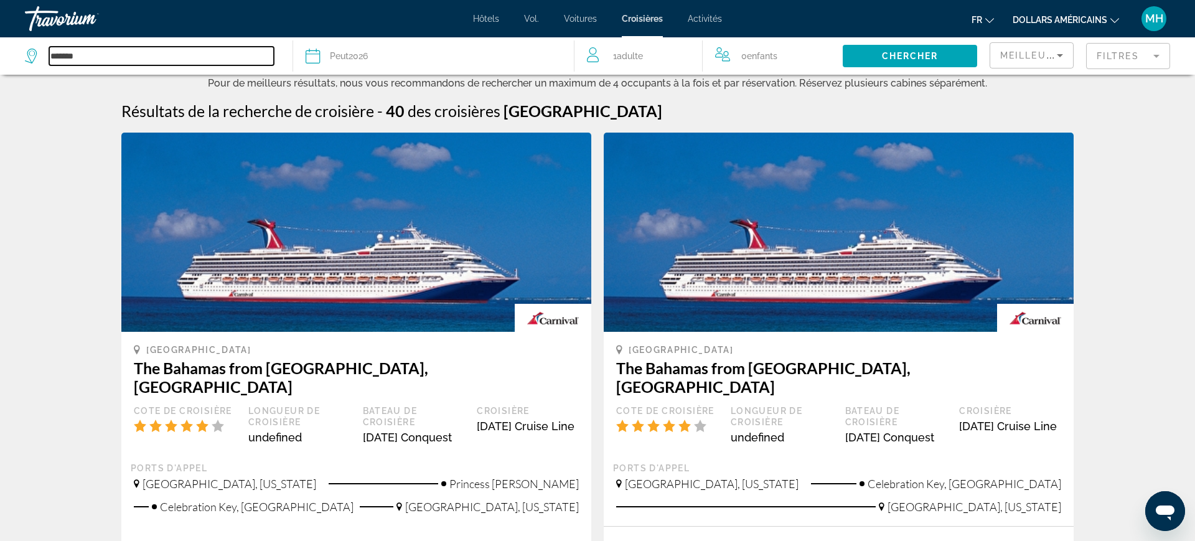
click at [100, 54] on input "*******" at bounding box center [161, 56] width 225 height 19
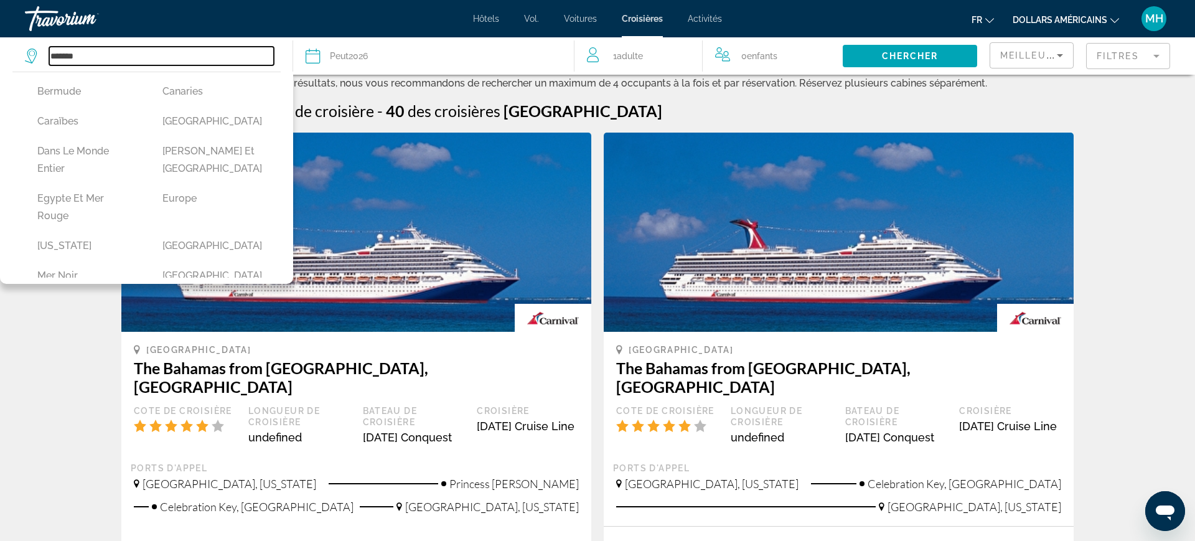
scroll to position [177, 0]
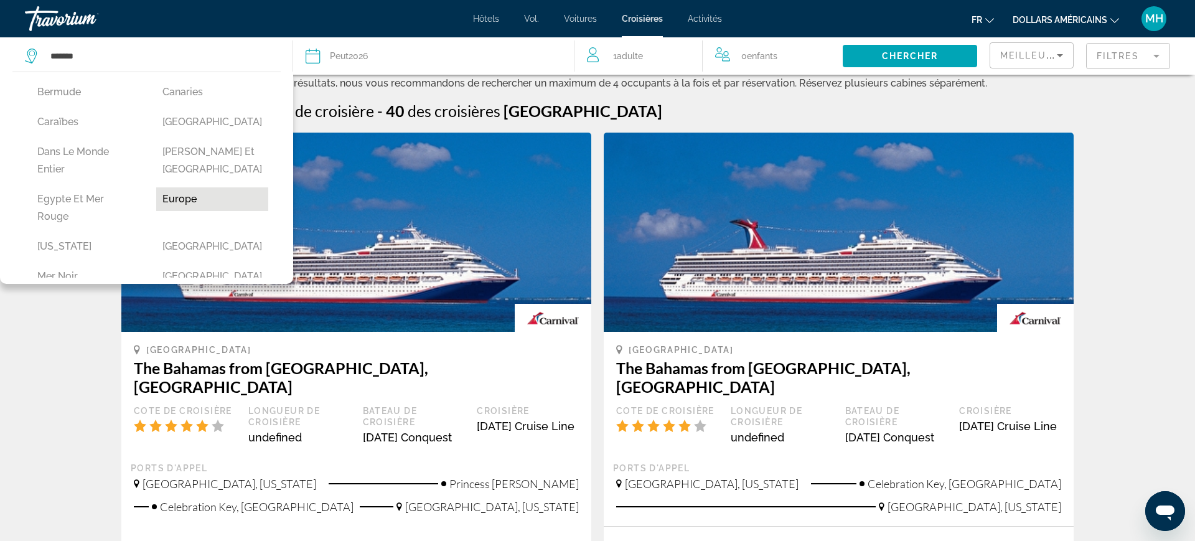
click at [174, 187] on button "Europe" at bounding box center [212, 199] width 113 height 24
type input "******"
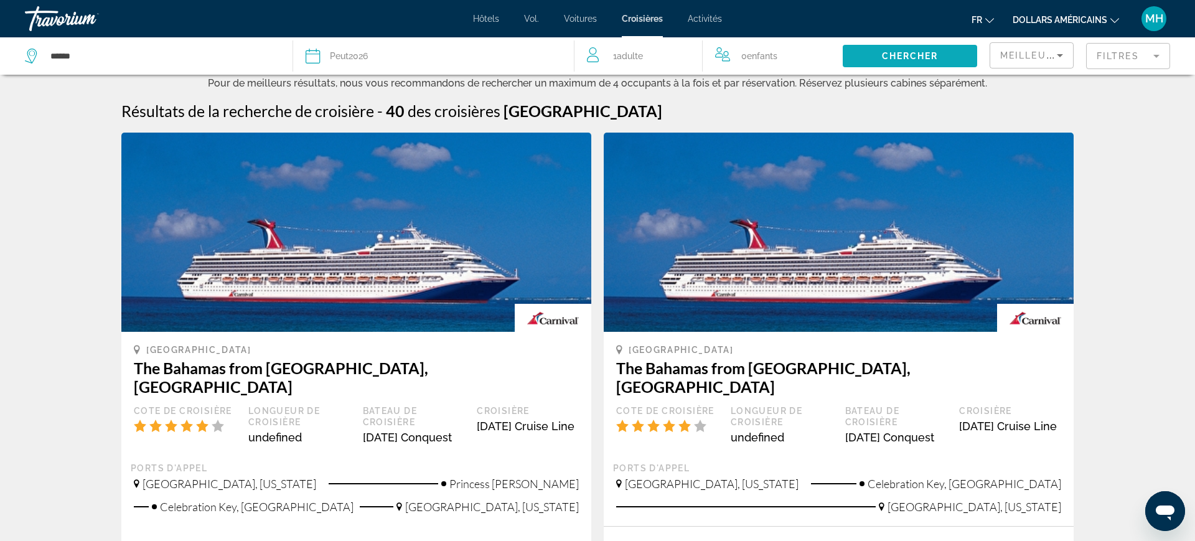
click at [904, 59] on span "Chercher" at bounding box center [910, 56] width 57 height 10
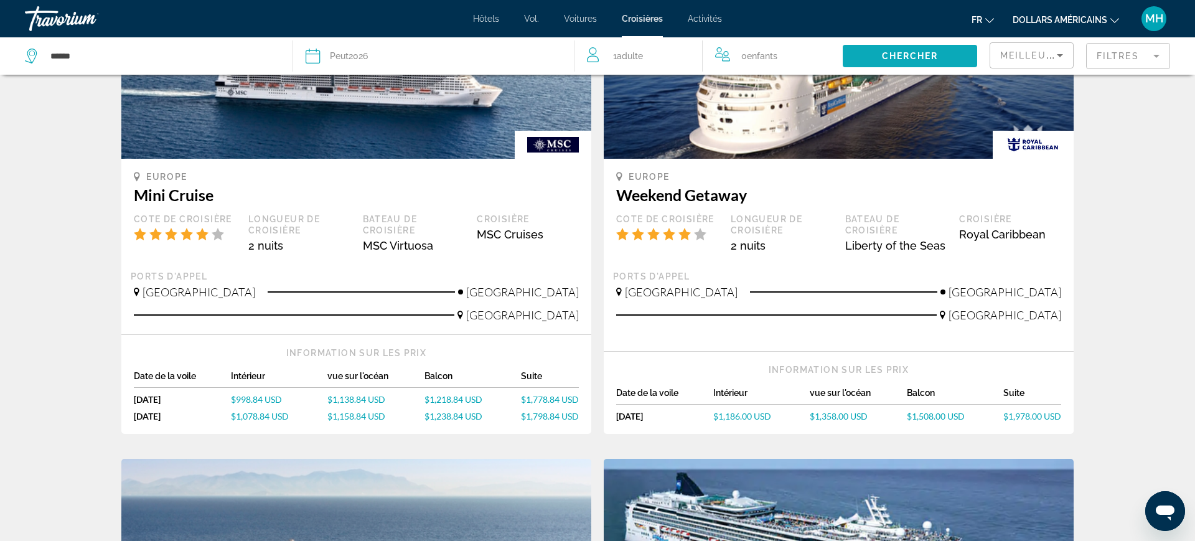
scroll to position [0, 0]
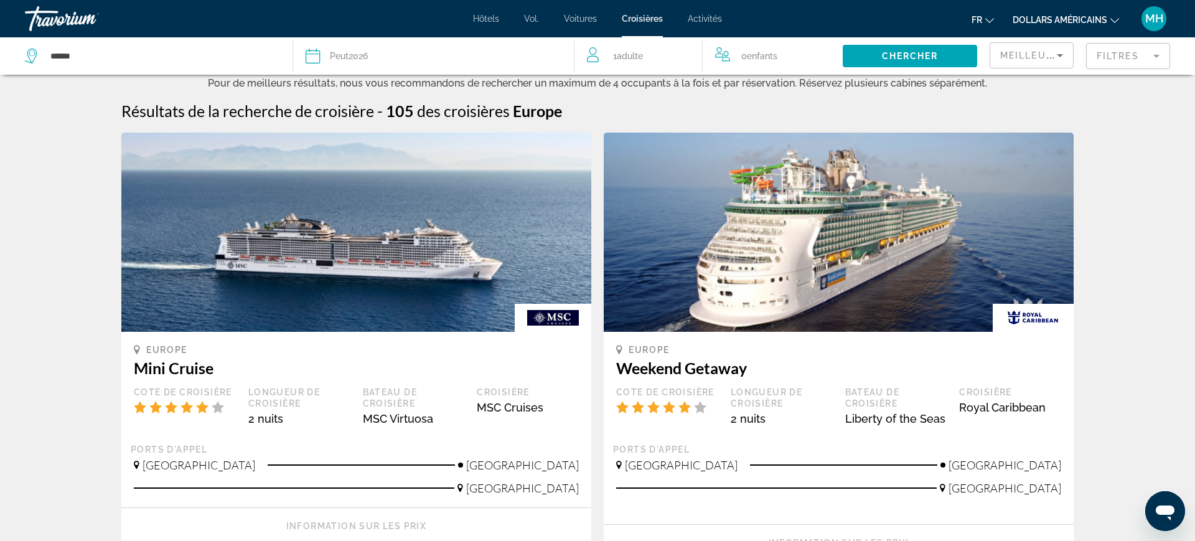
click at [1147, 59] on mat-form-field "Filtres" at bounding box center [1128, 56] width 84 height 26
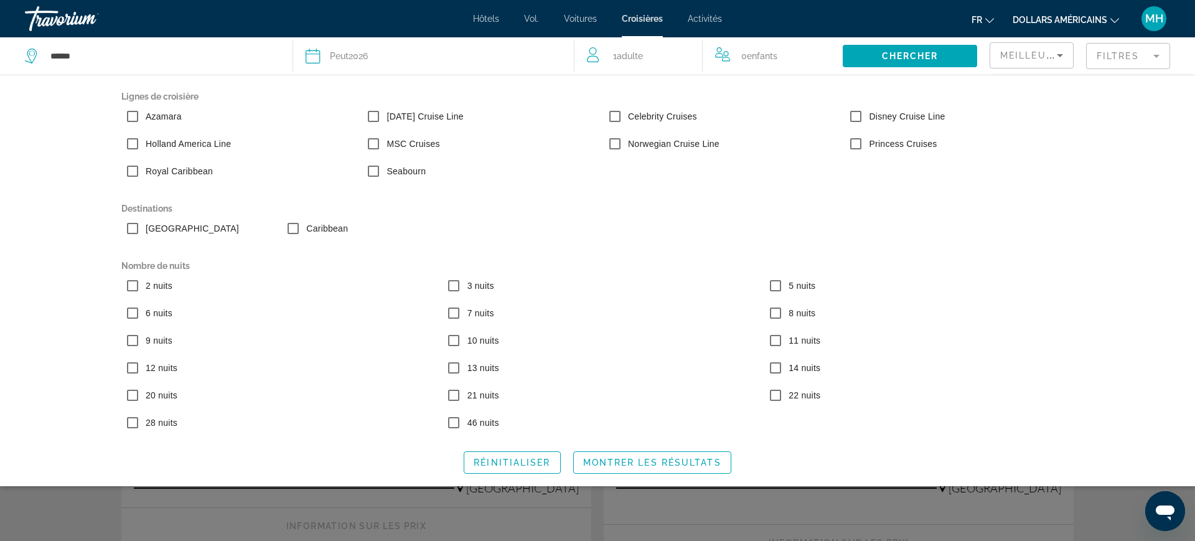
click at [1094, 19] on font "dollars américains" at bounding box center [1060, 20] width 95 height 10
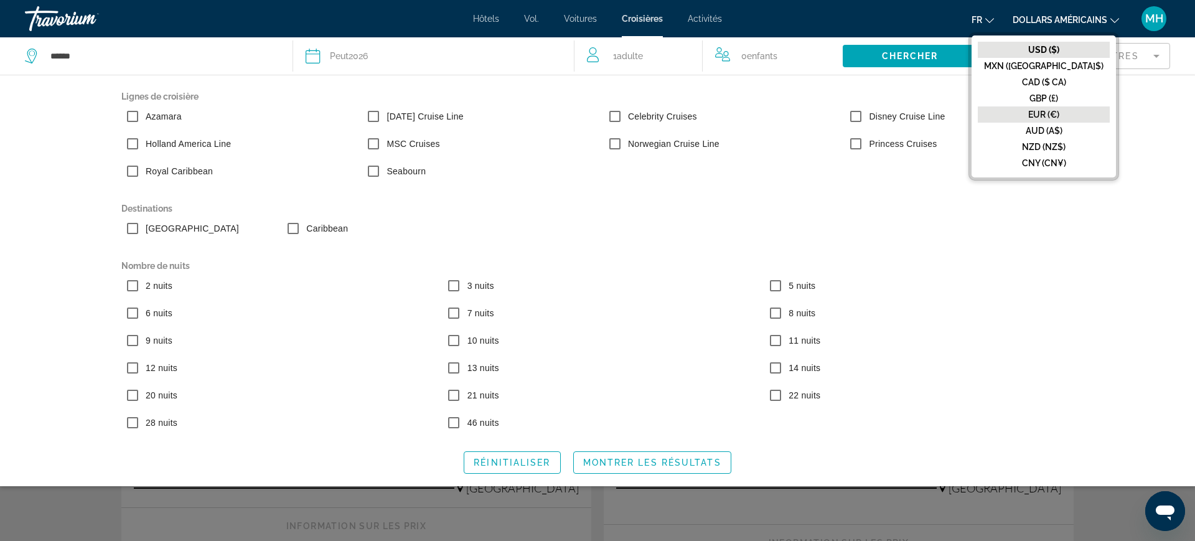
click at [1059, 114] on font "EUR (€)" at bounding box center [1043, 115] width 31 height 10
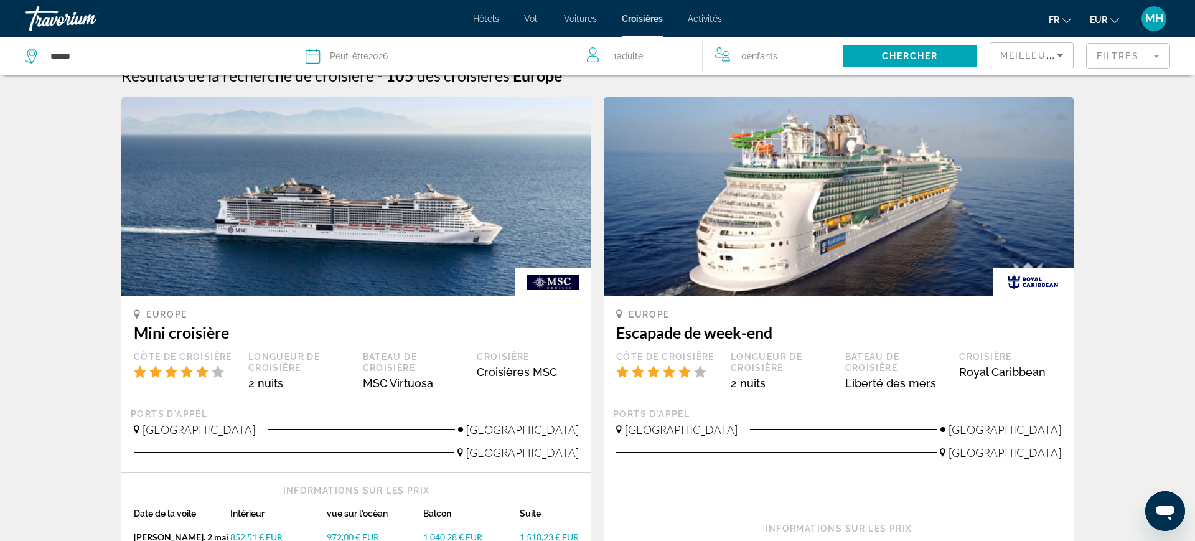
scroll to position [38, 0]
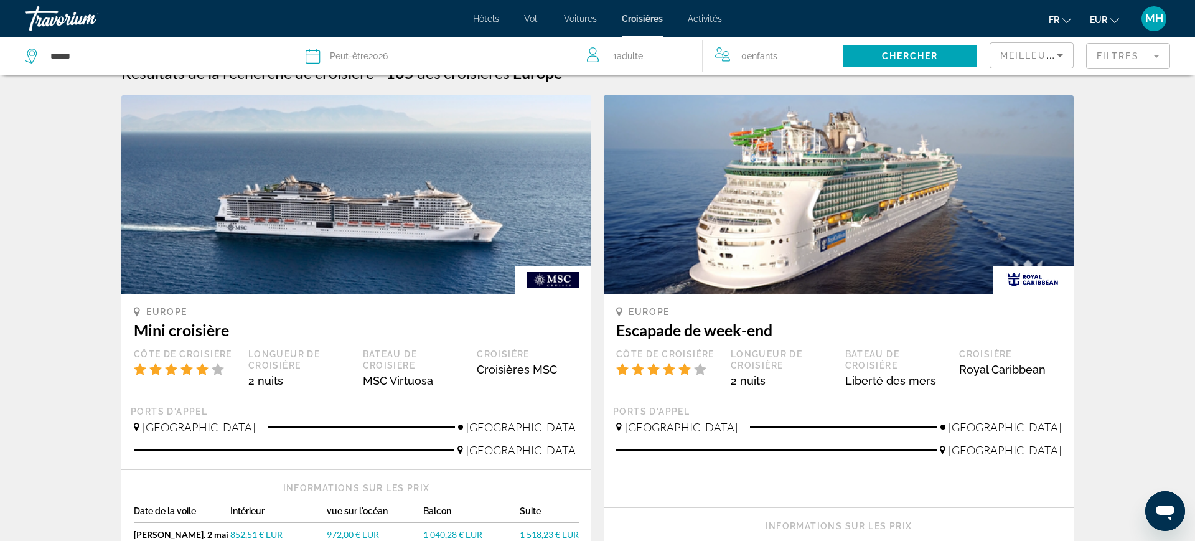
click at [1125, 54] on mat-form-field "Filtres" at bounding box center [1128, 56] width 84 height 26
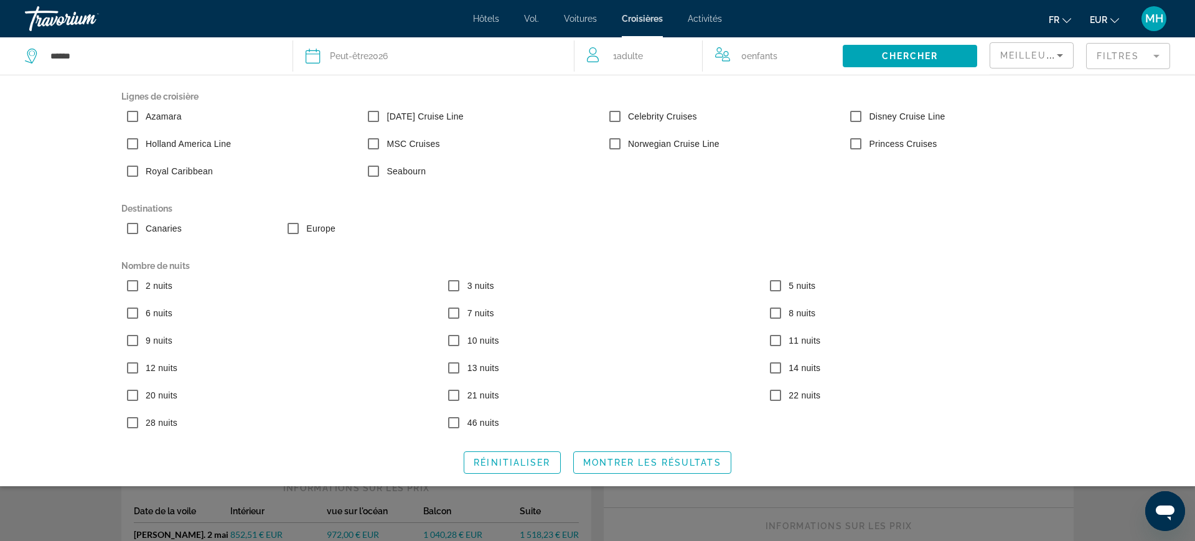
scroll to position [0, 0]
click at [675, 459] on span "Widget de recherche" at bounding box center [652, 462] width 157 height 30
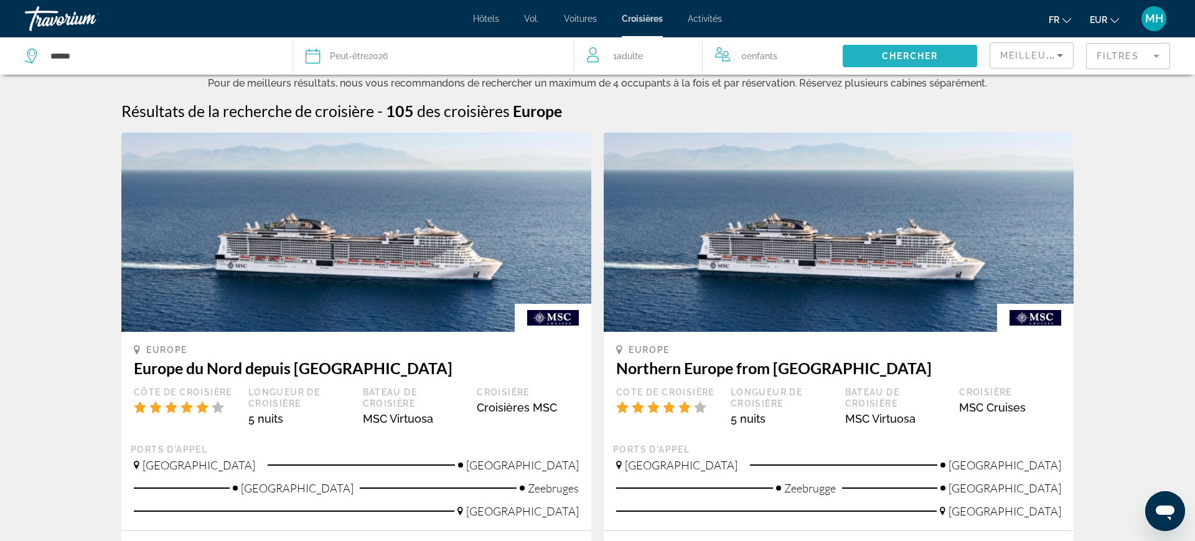
click at [935, 61] on span "Widget de recherche" at bounding box center [910, 56] width 134 height 30
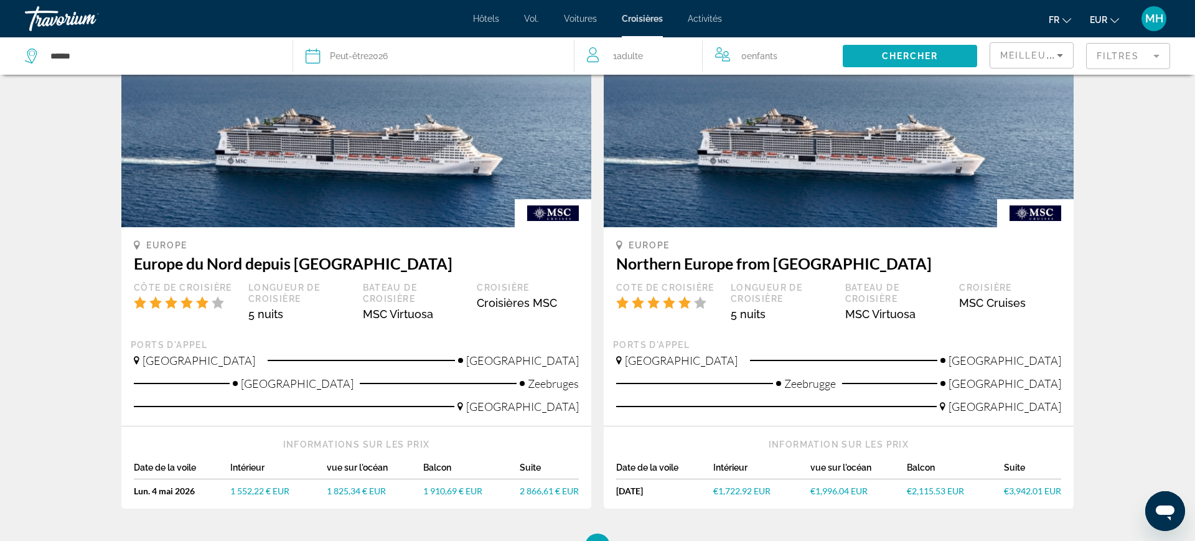
scroll to position [108, 0]
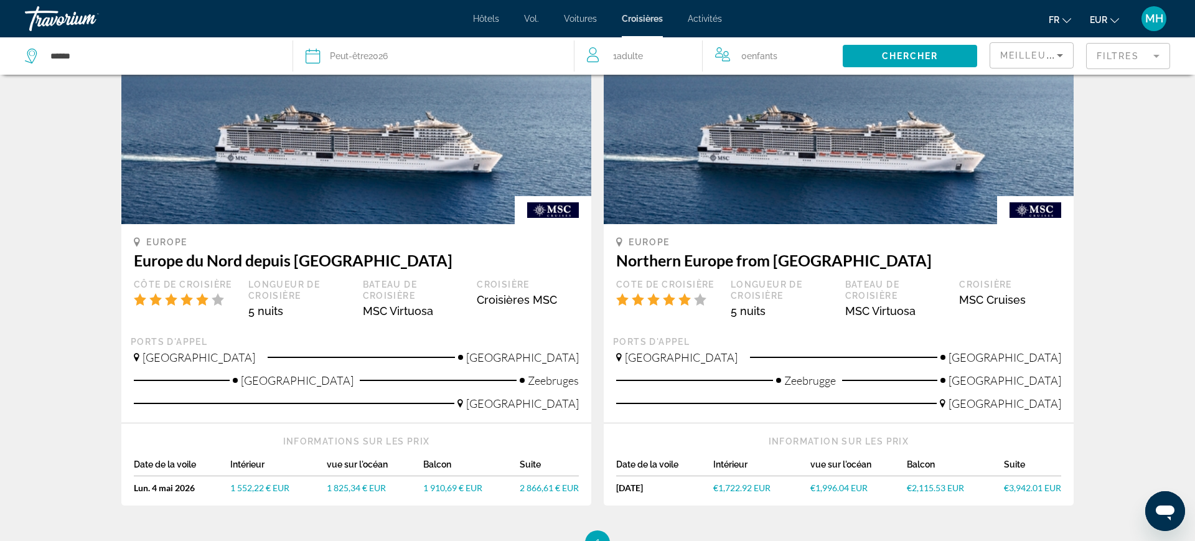
click at [388, 50] on div "Peut-être 2026" at bounding box center [359, 55] width 58 height 17
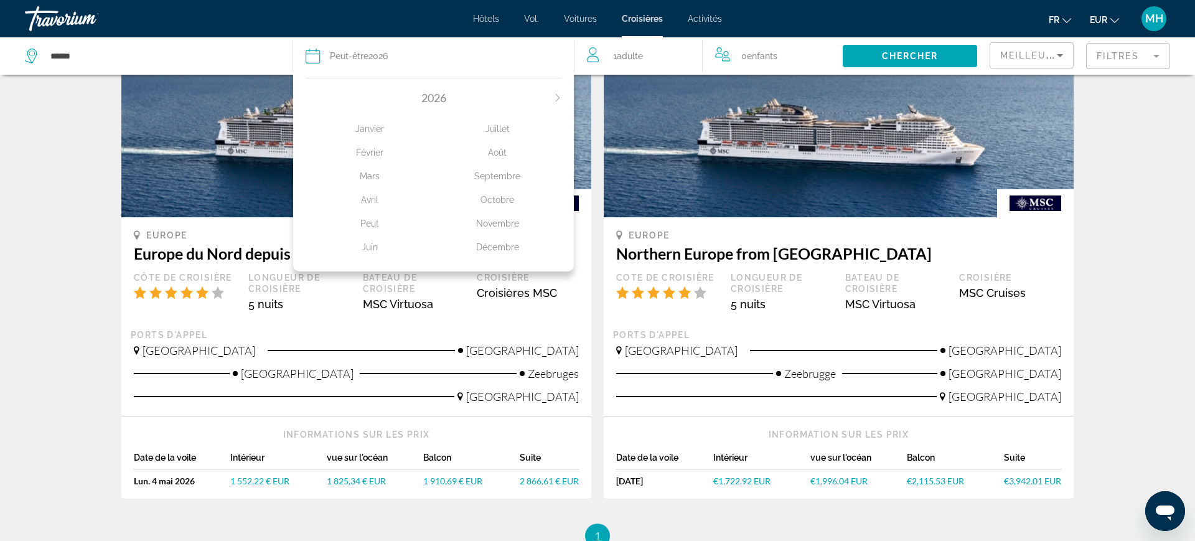
scroll to position [112, 0]
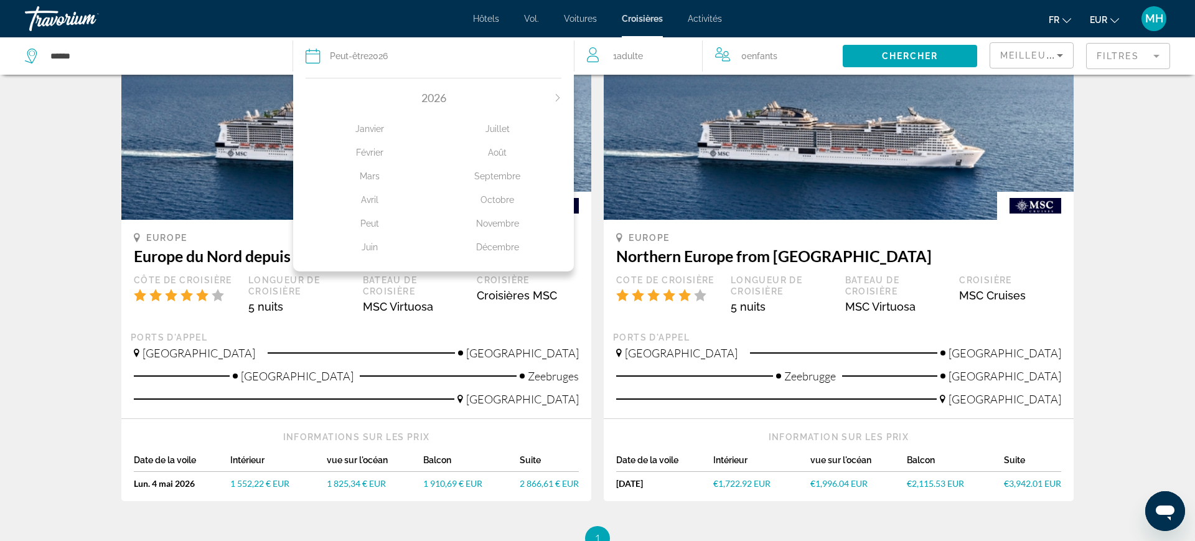
click at [370, 223] on font "Peut" at bounding box center [369, 223] width 19 height 10
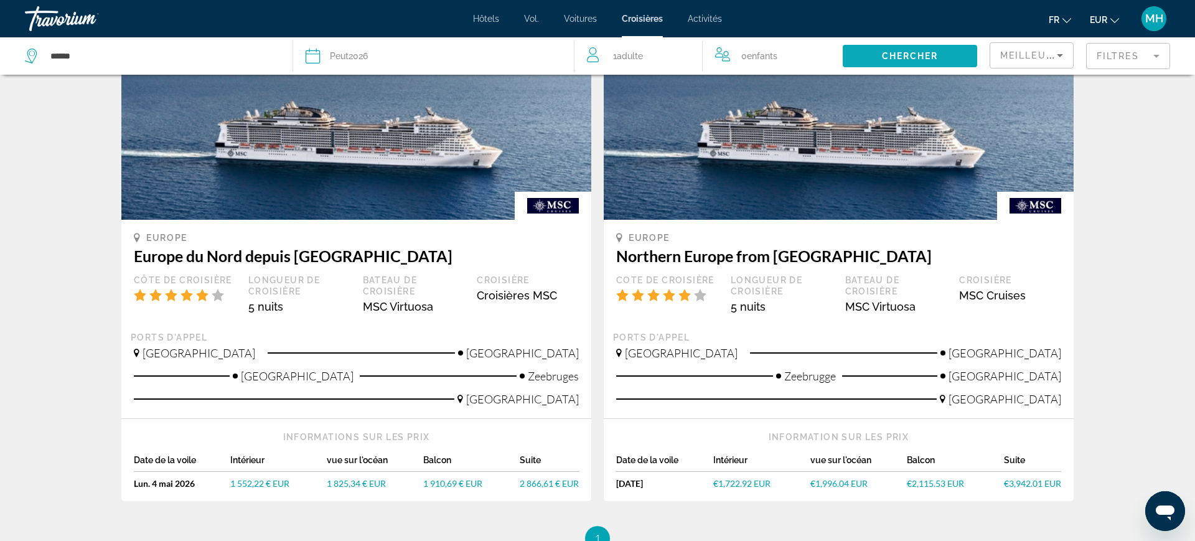
click at [915, 54] on font "Chercher" at bounding box center [910, 56] width 57 height 10
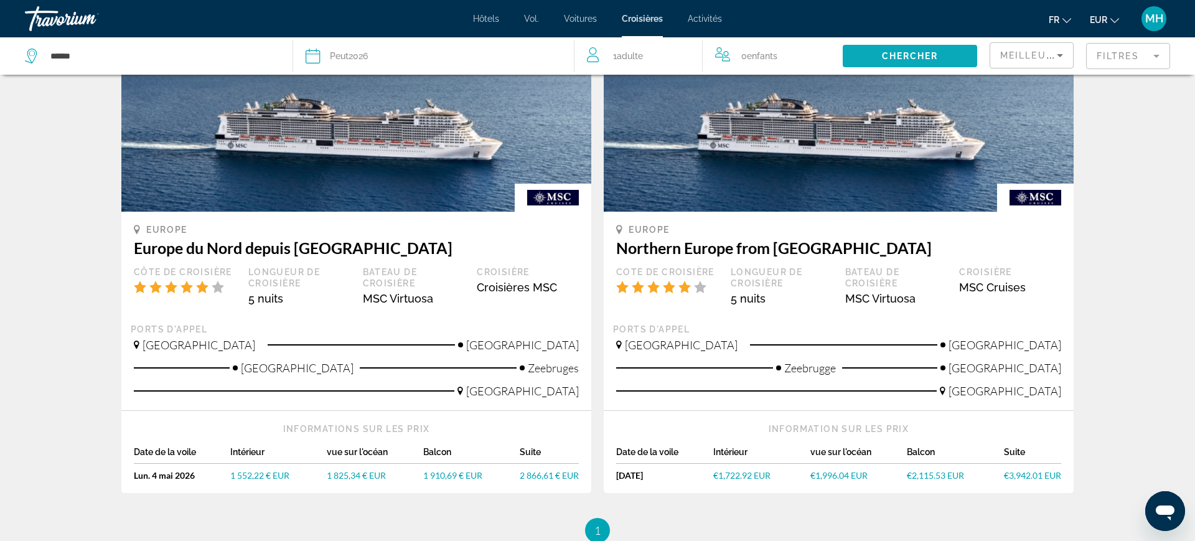
scroll to position [113, 0]
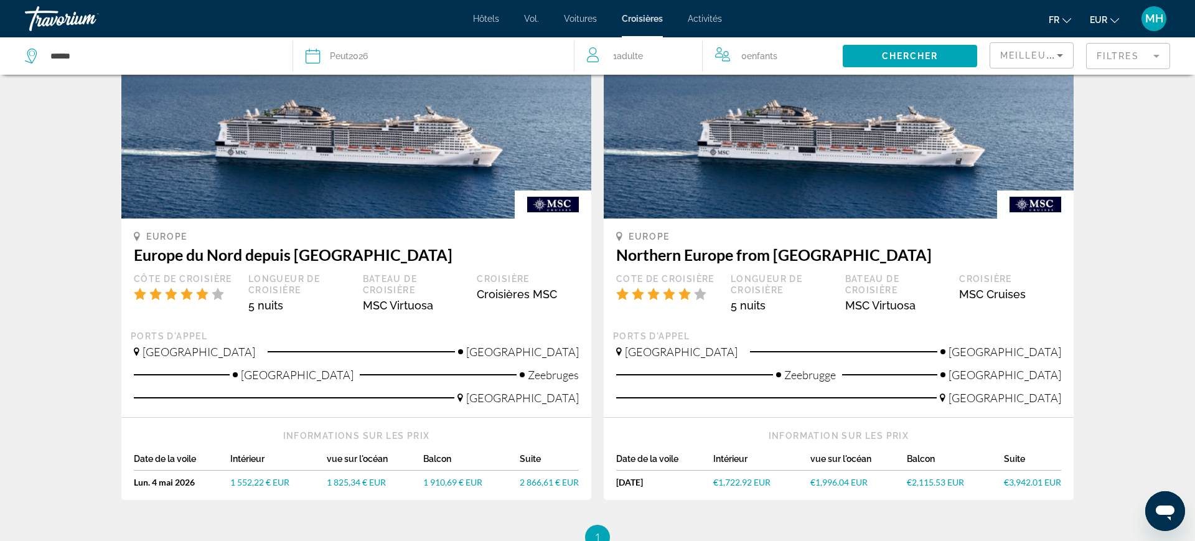
click at [1132, 54] on mat-form-field "Filtres" at bounding box center [1128, 56] width 84 height 26
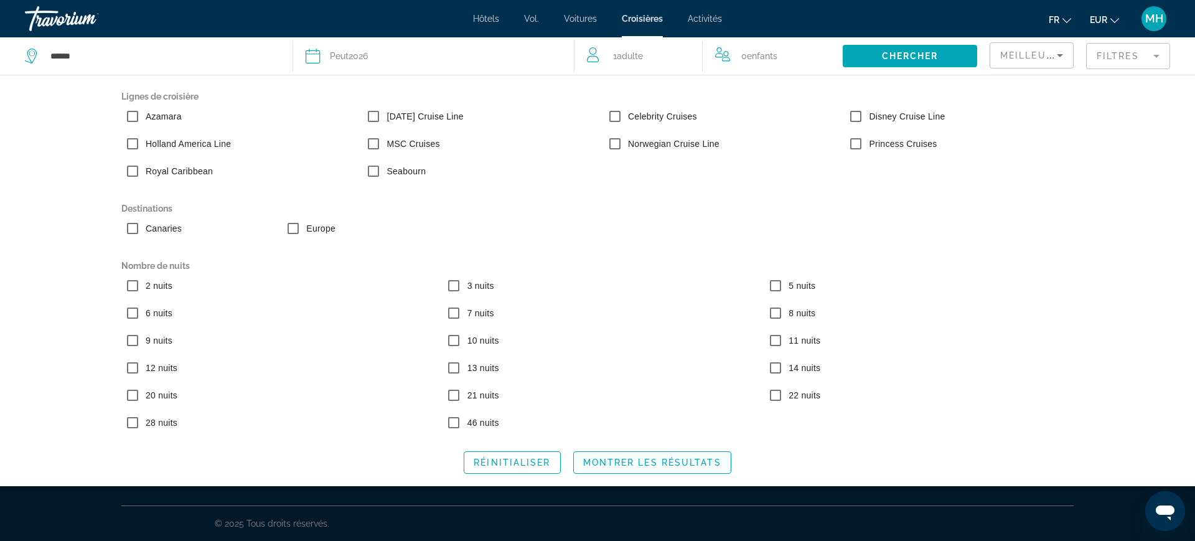
click at [675, 467] on span "Montrer les résultats" at bounding box center [652, 462] width 138 height 10
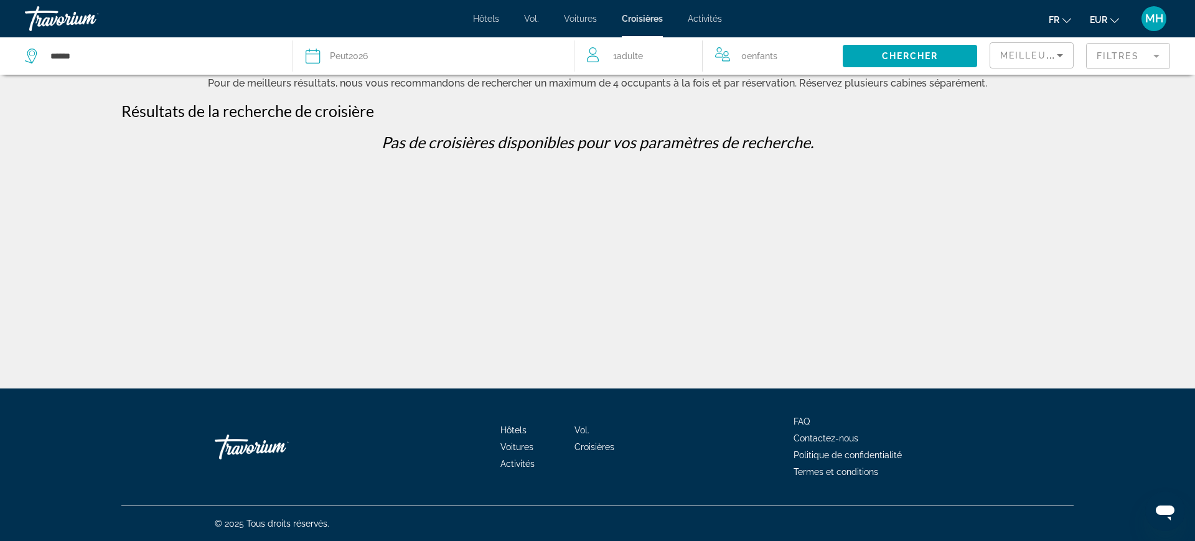
click at [1132, 66] on mat-form-field "Filtres" at bounding box center [1128, 56] width 84 height 26
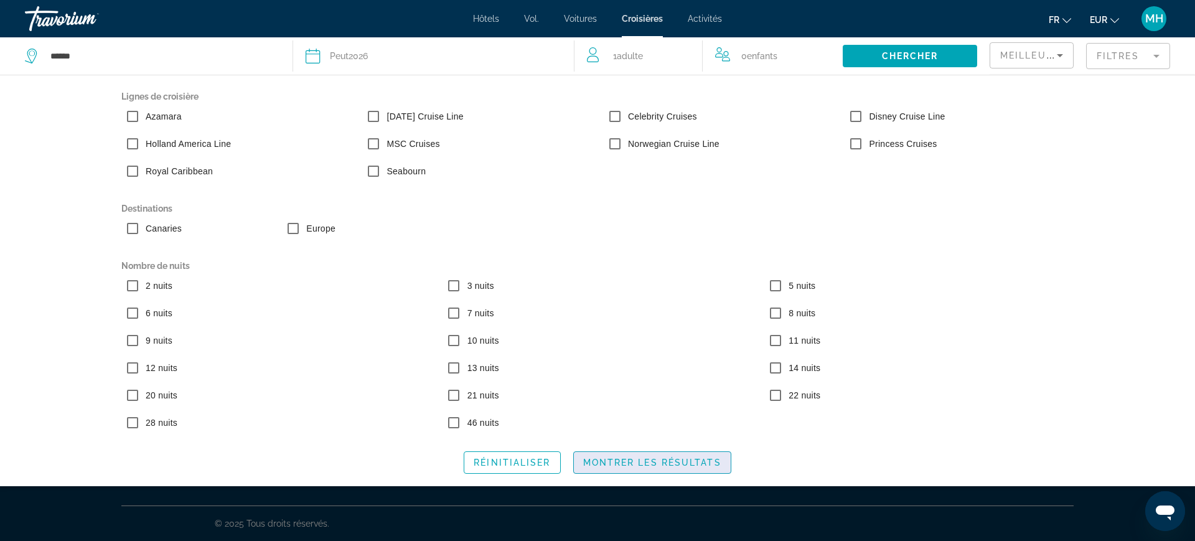
click at [677, 467] on span "Montrer les résultats" at bounding box center [652, 462] width 138 height 10
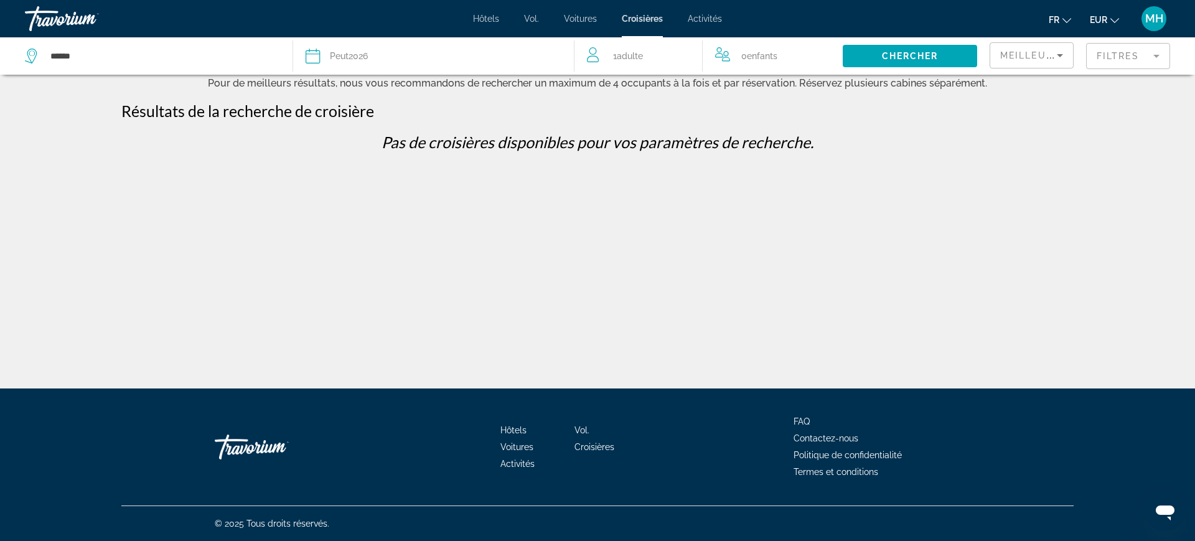
click at [1133, 63] on mat-form-field "Filtres" at bounding box center [1128, 56] width 84 height 26
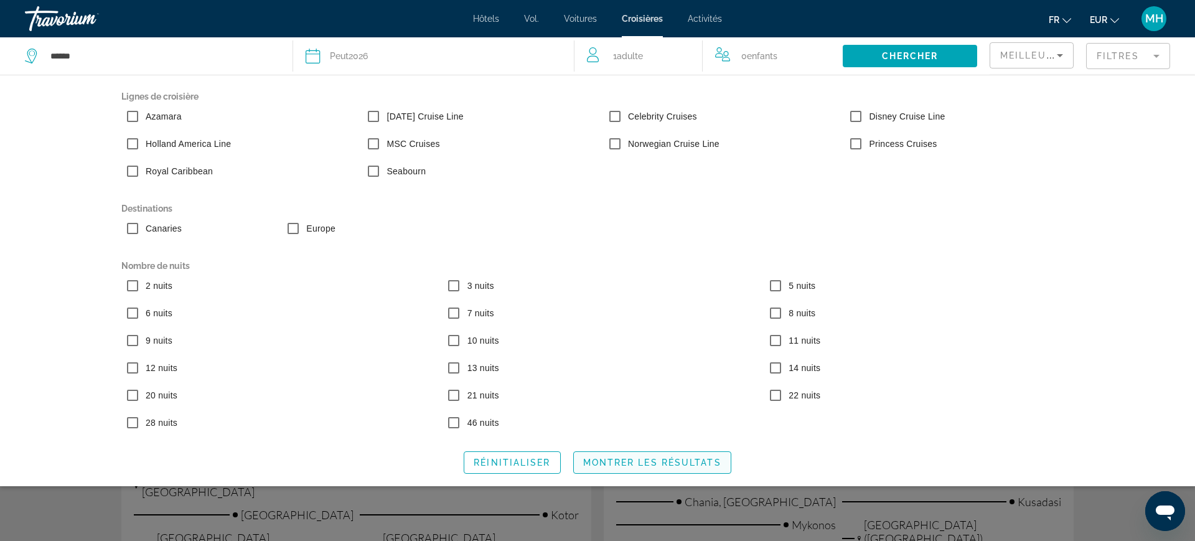
click at [663, 466] on span "Montrer les résultats" at bounding box center [652, 462] width 138 height 10
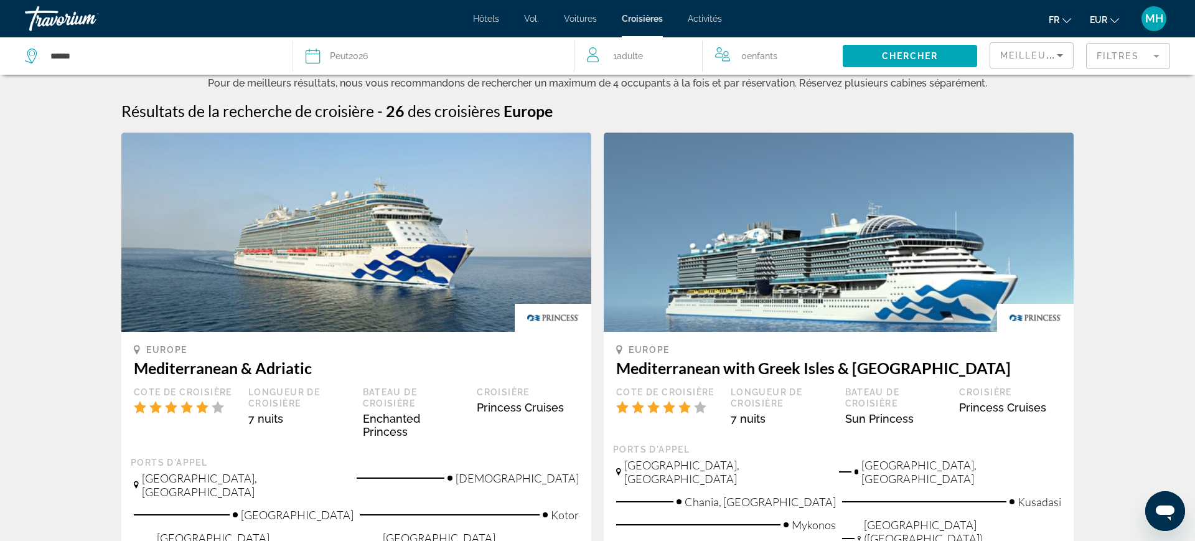
click at [1129, 58] on mat-form-field "Filtres" at bounding box center [1128, 56] width 84 height 26
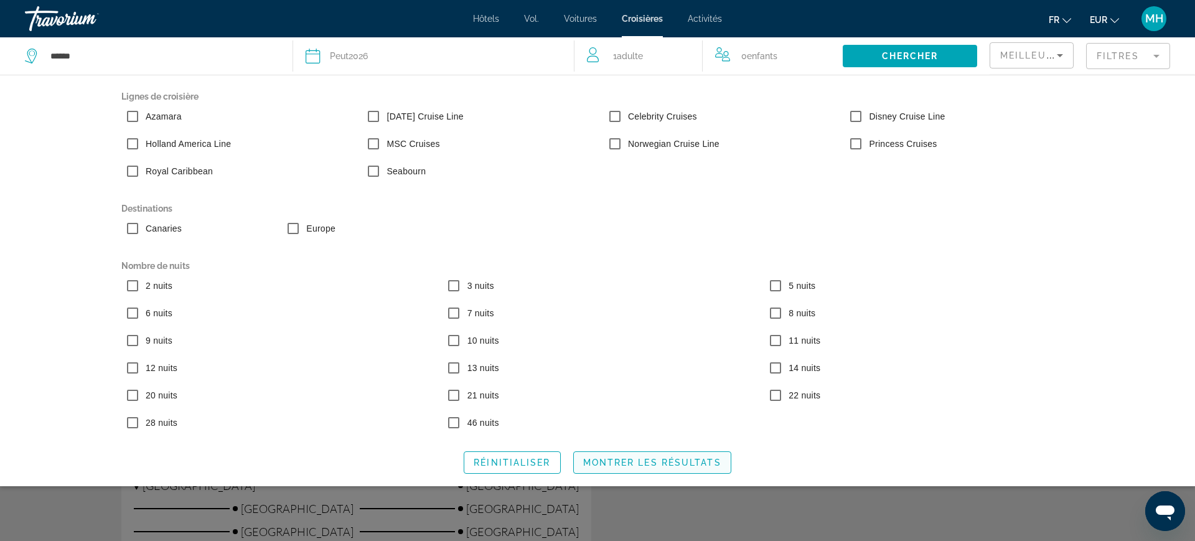
click at [642, 462] on span "Widget de recherche" at bounding box center [652, 462] width 157 height 30
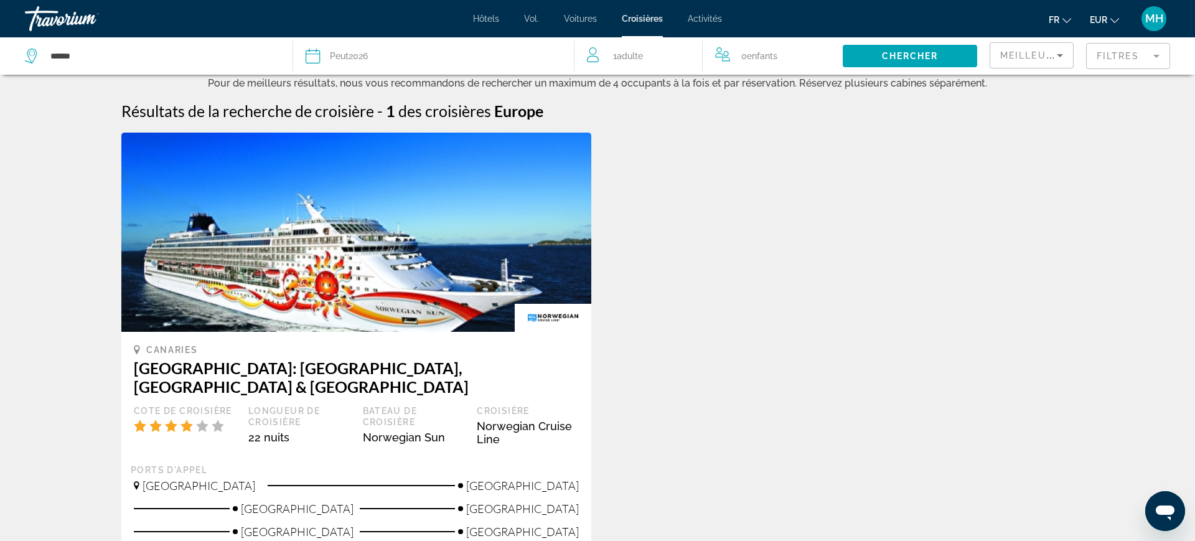
click at [1130, 54] on mat-form-field "Filtres" at bounding box center [1128, 56] width 84 height 26
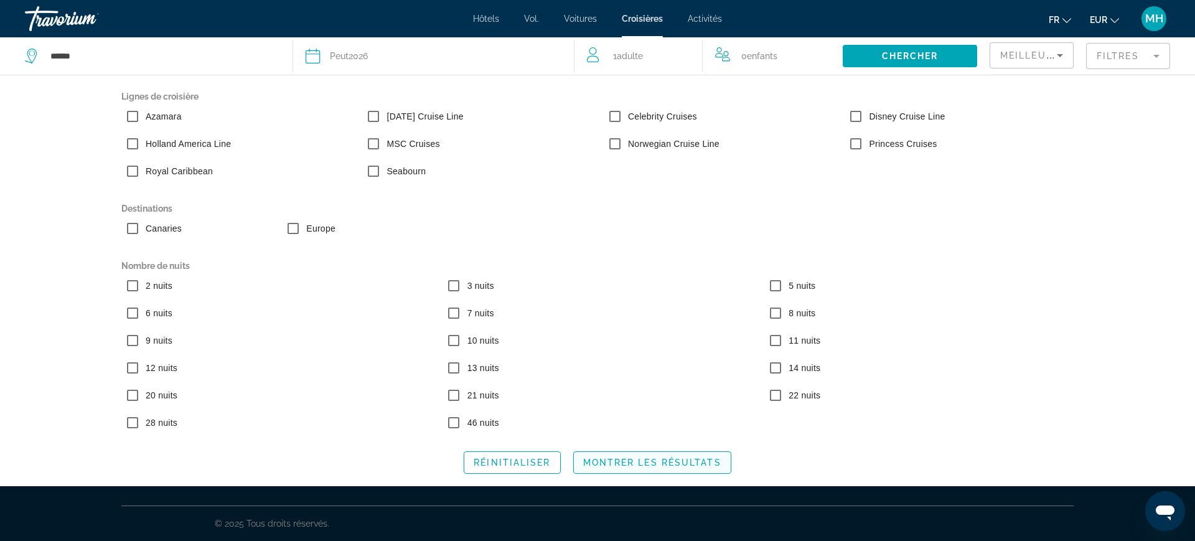
click at [640, 474] on span "Widget de recherche" at bounding box center [652, 462] width 157 height 30
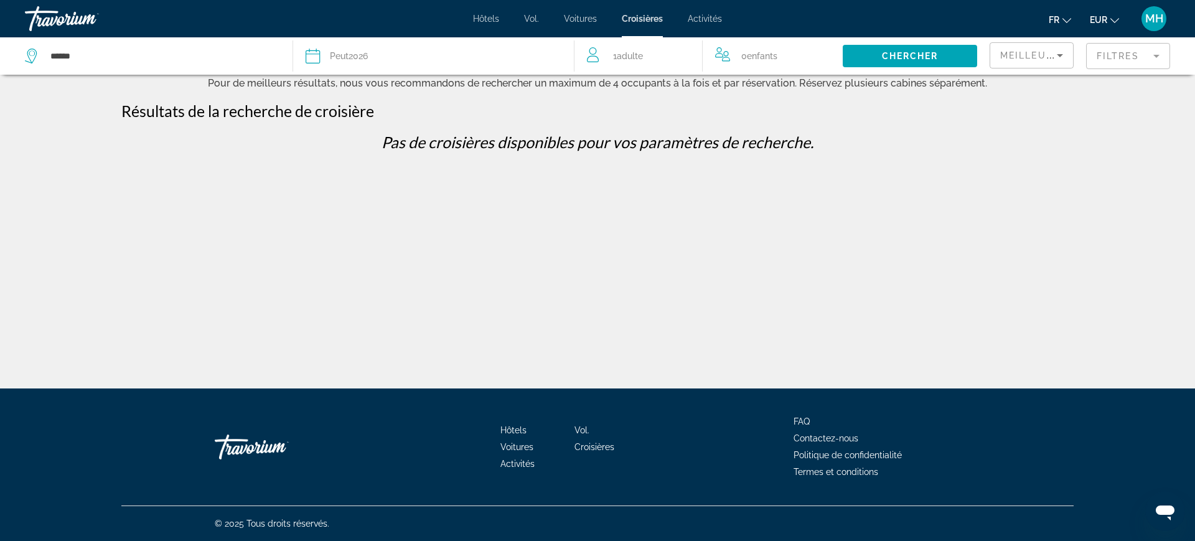
click at [647, 49] on div "1 adulte Adultes" at bounding box center [644, 55] width 115 height 17
click at [685, 53] on icon "Increment adults" at bounding box center [683, 53] width 11 height 11
click at [689, 55] on icon "Increment adults" at bounding box center [683, 53] width 11 height 15
click at [681, 53] on icon "Increment adults" at bounding box center [683, 53] width 11 height 11
